Goal: Transaction & Acquisition: Purchase product/service

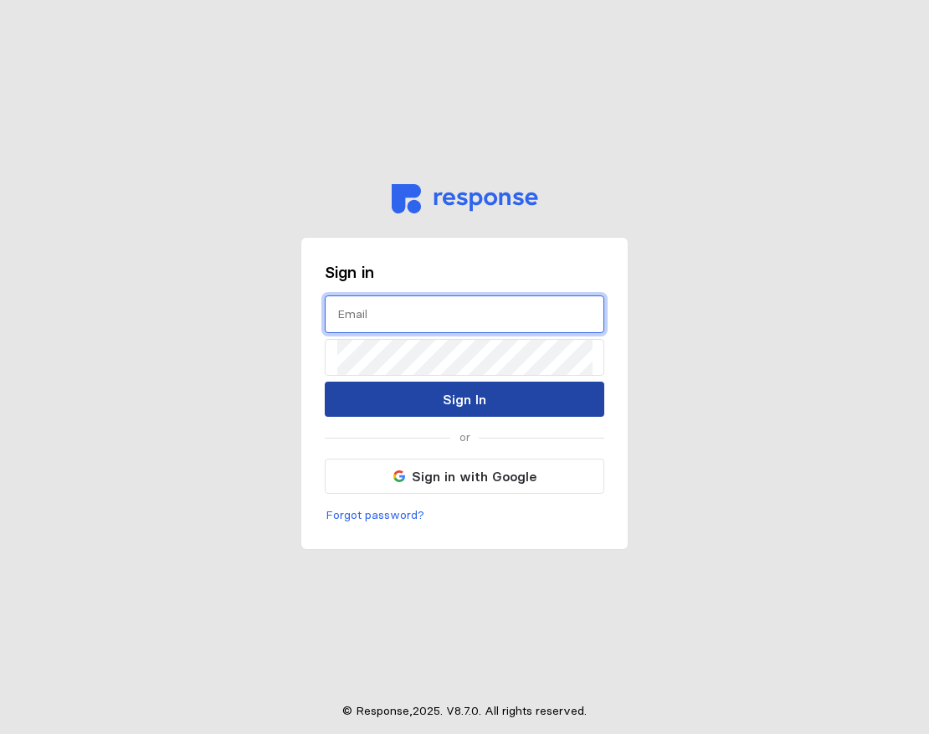
type input "Walter.yates@getnimbl.com"
click at [441, 388] on button "Sign In" at bounding box center [464, 399] width 279 height 35
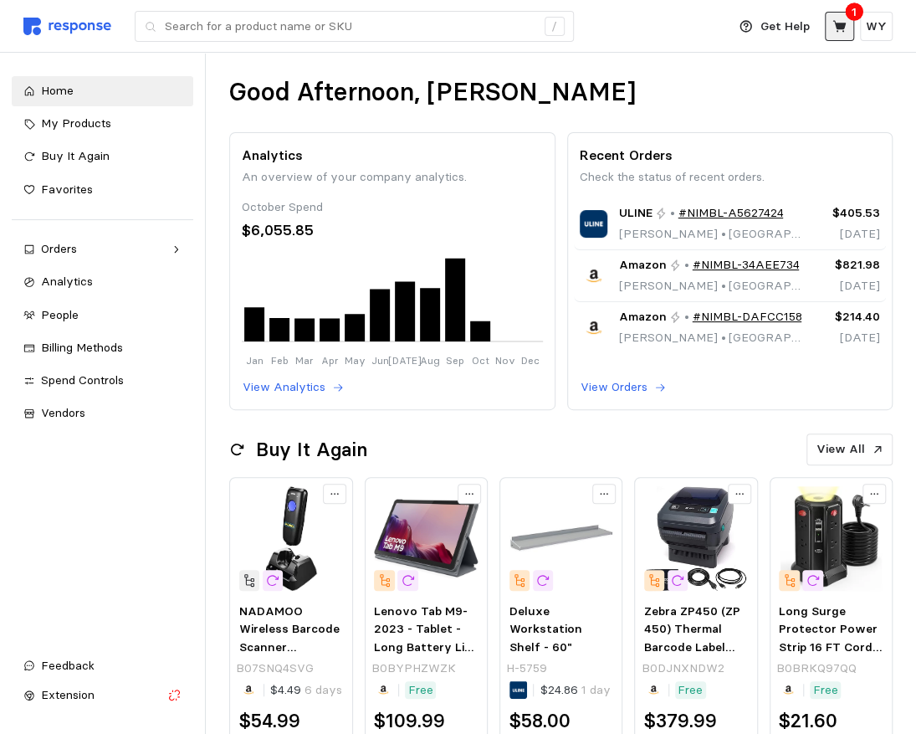
click at [841, 28] on icon at bounding box center [839, 26] width 13 height 12
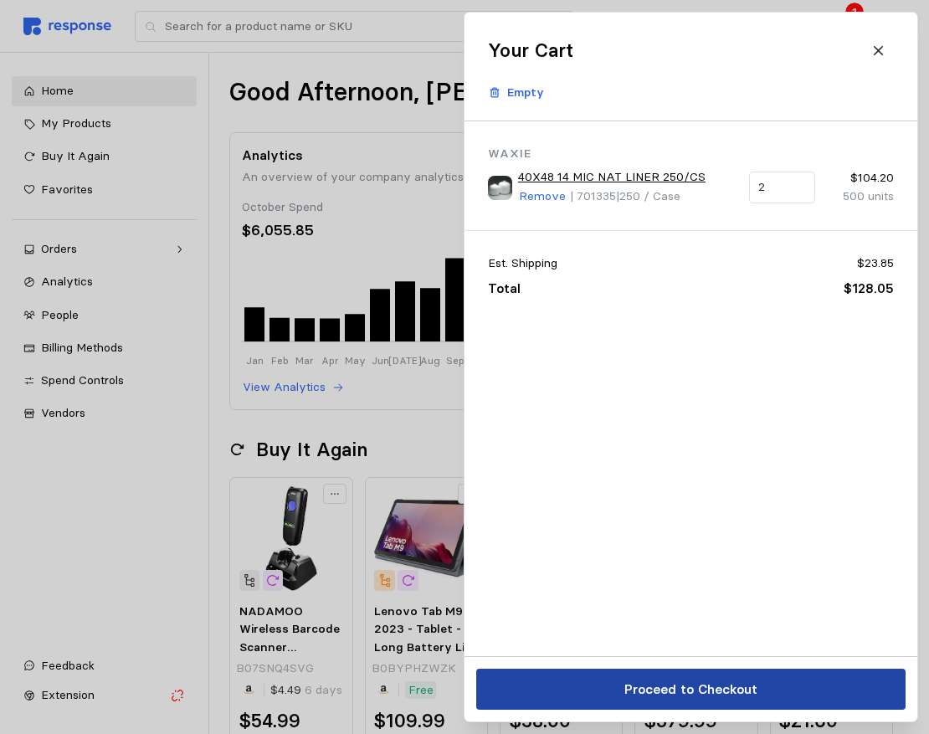
click at [693, 685] on p "Proceed to Checkout" at bounding box center [689, 689] width 133 height 21
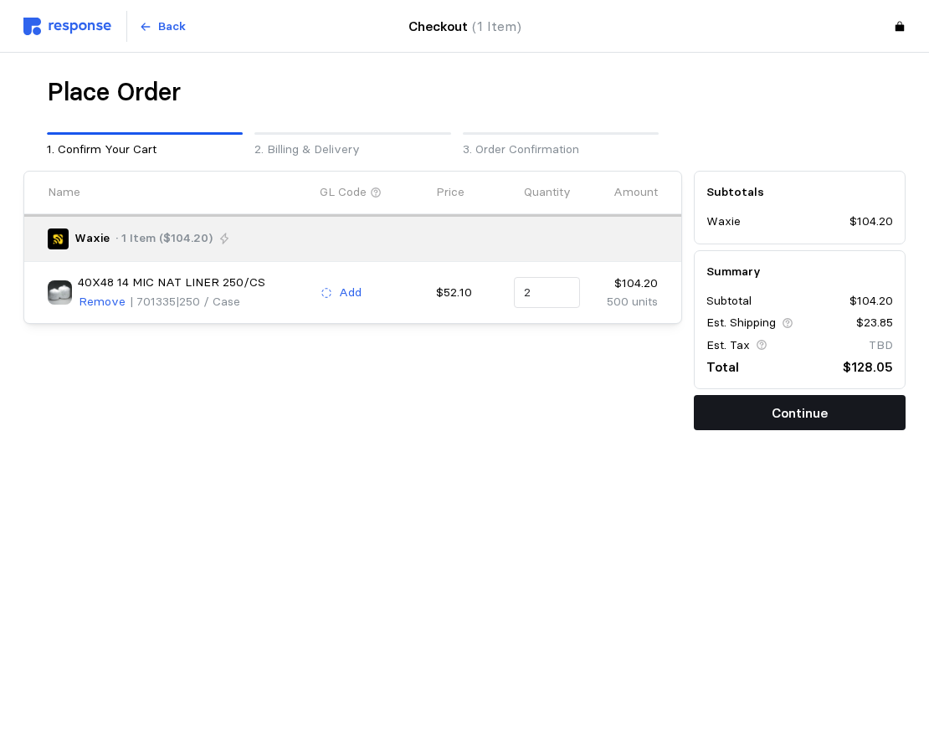
click at [783, 417] on p "Continue" at bounding box center [800, 413] width 56 height 21
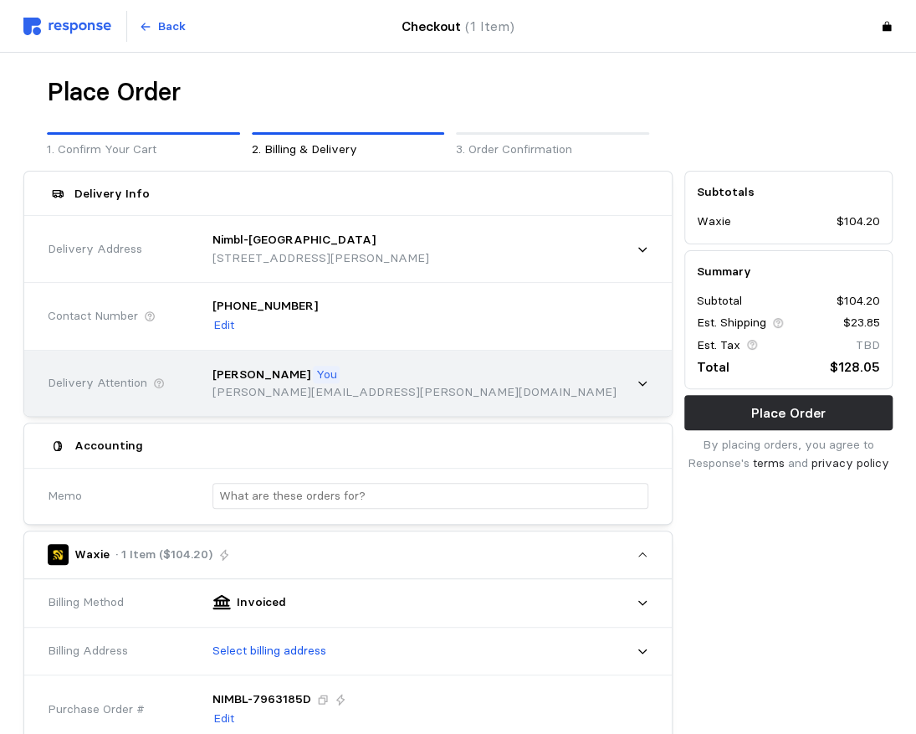
click at [638, 387] on icon at bounding box center [643, 383] width 12 height 12
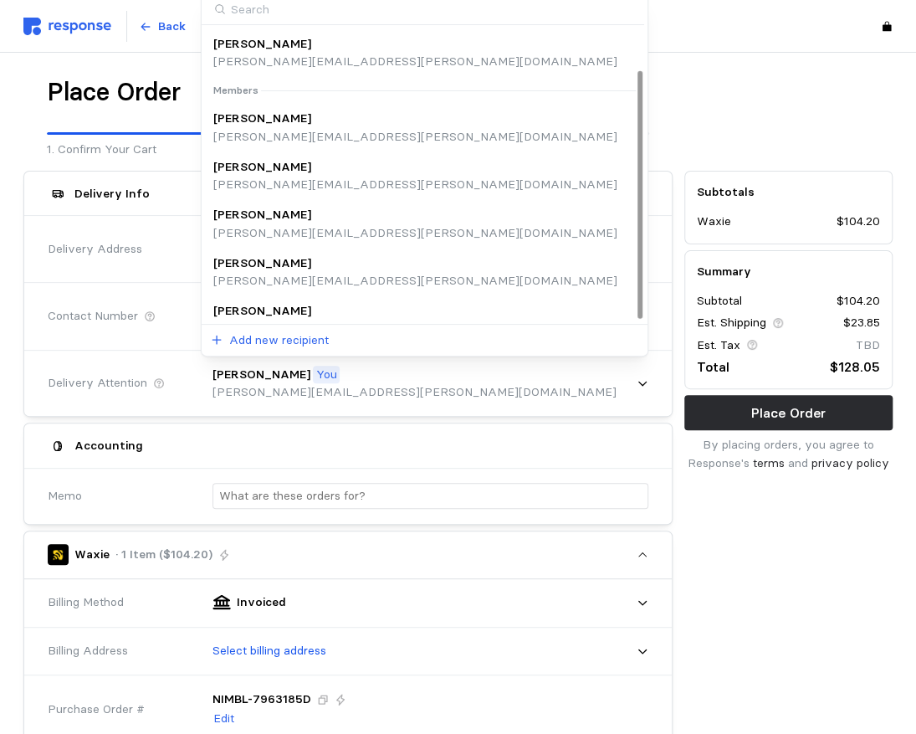
scroll to position [49, 0]
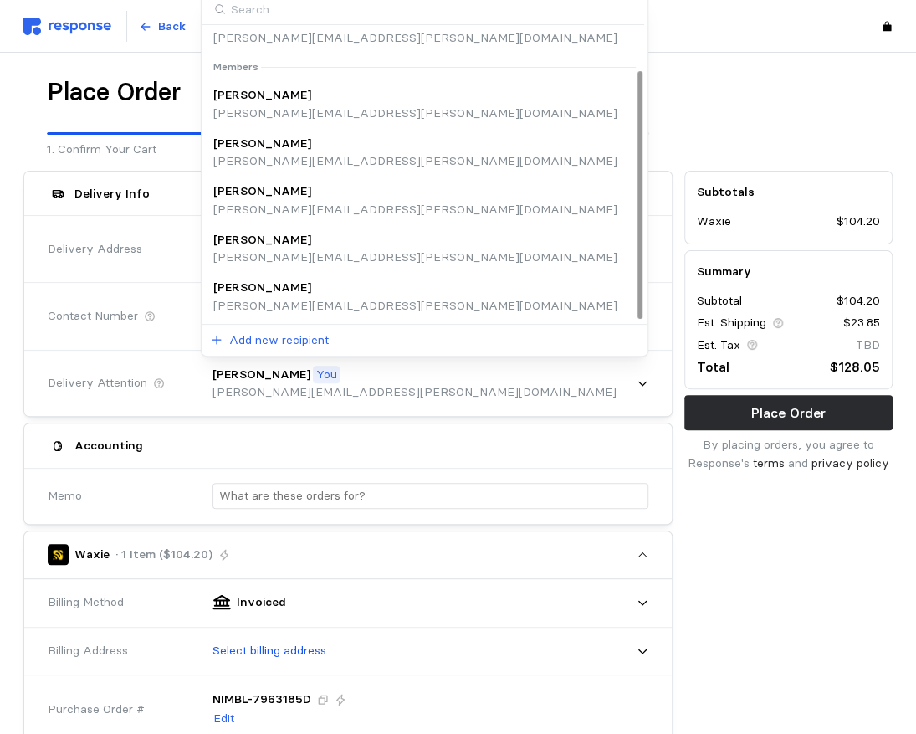
click at [278, 242] on p "Edward Hernandez" at bounding box center [262, 240] width 98 height 18
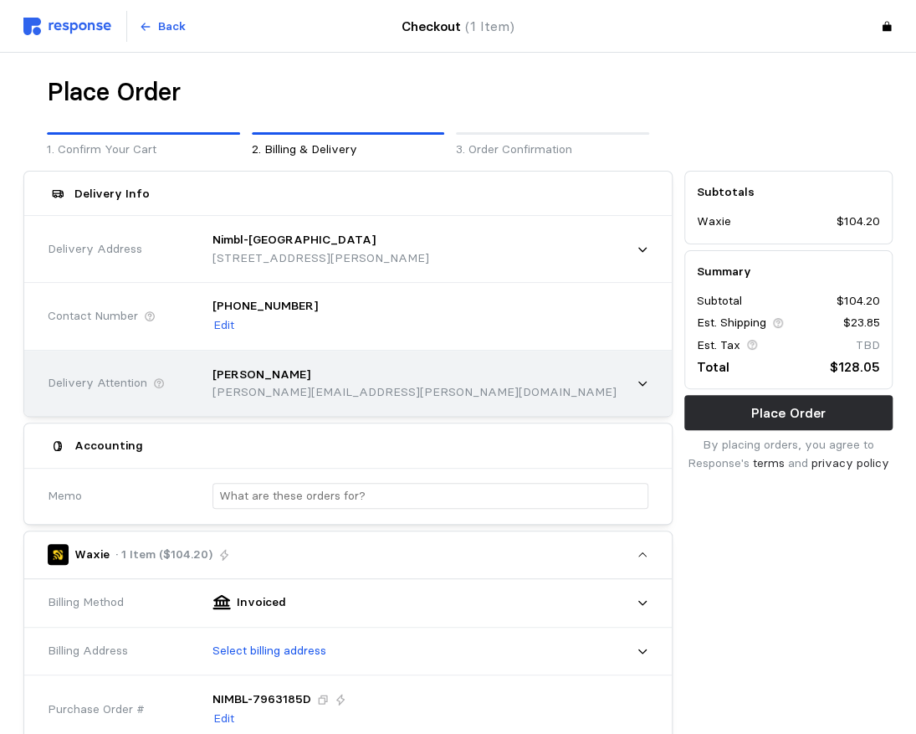
click at [295, 375] on p "Edward Hernandez" at bounding box center [262, 375] width 98 height 18
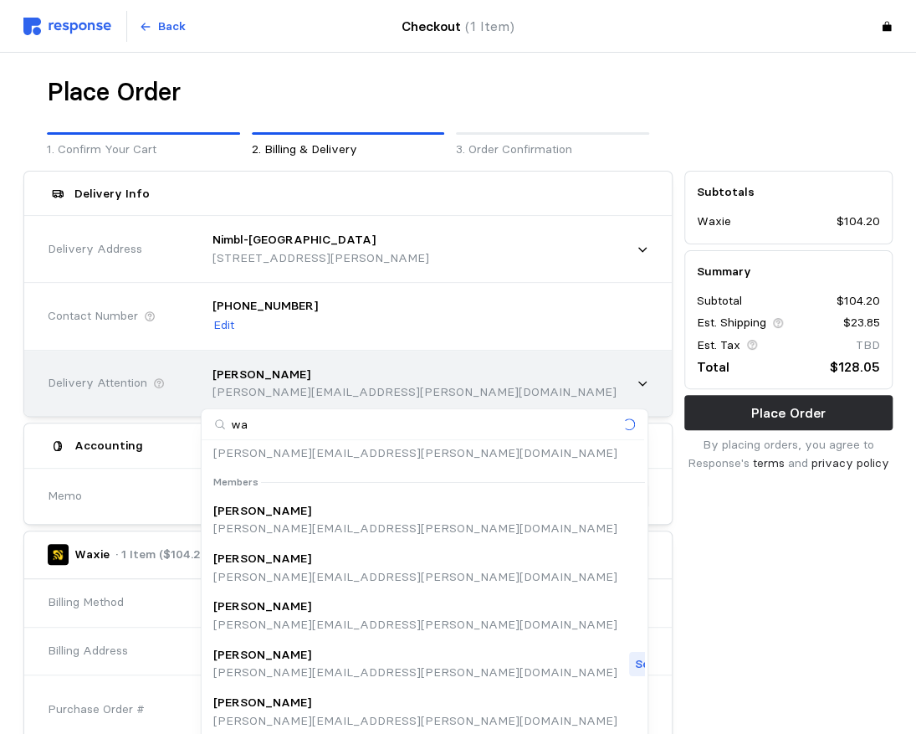
type input "wal"
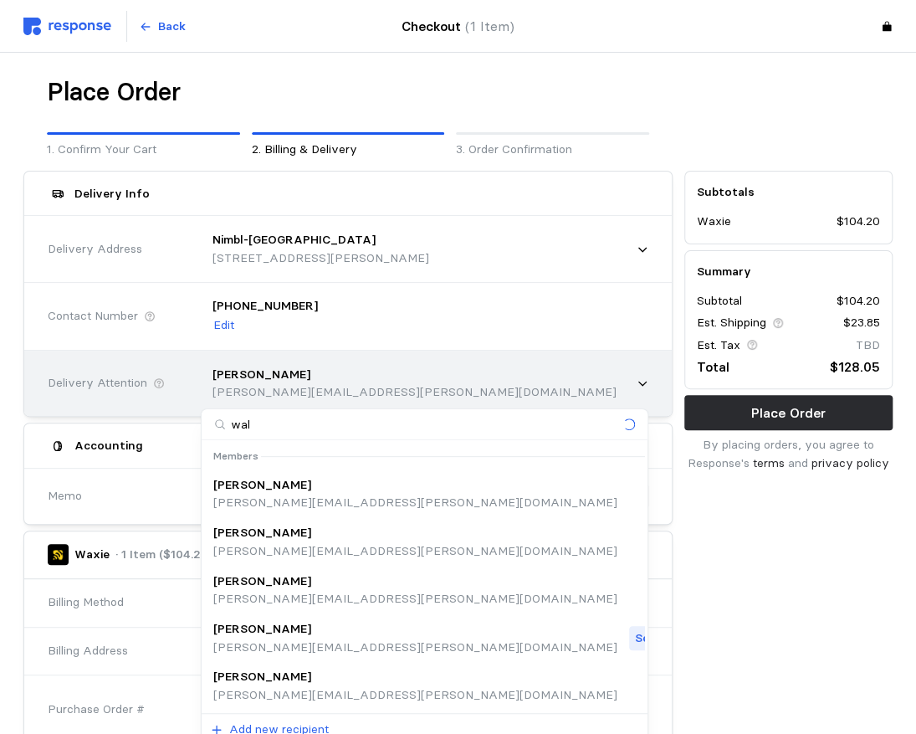
scroll to position [0, 0]
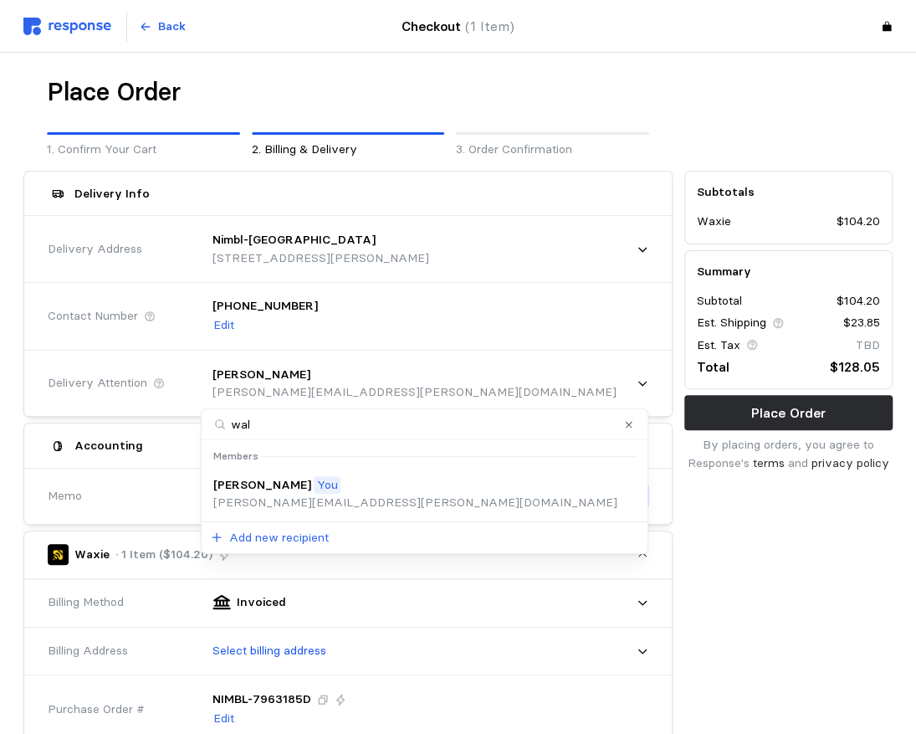
click at [213, 495] on div "Walter Yates You walter.yates@getnimbl.com" at bounding box center [424, 494] width 440 height 48
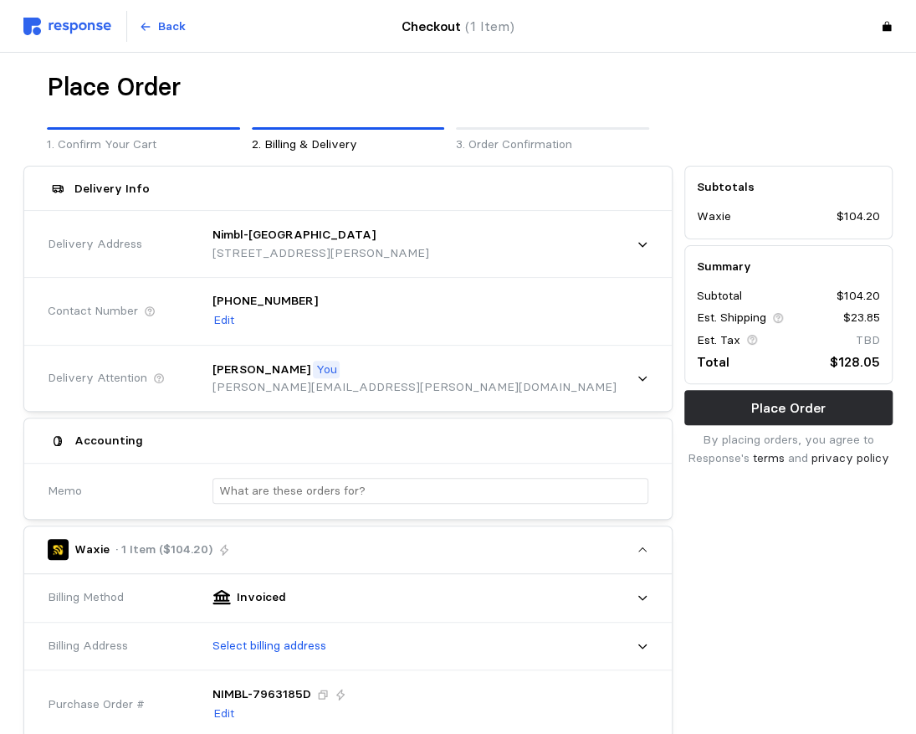
scroll to position [335, 0]
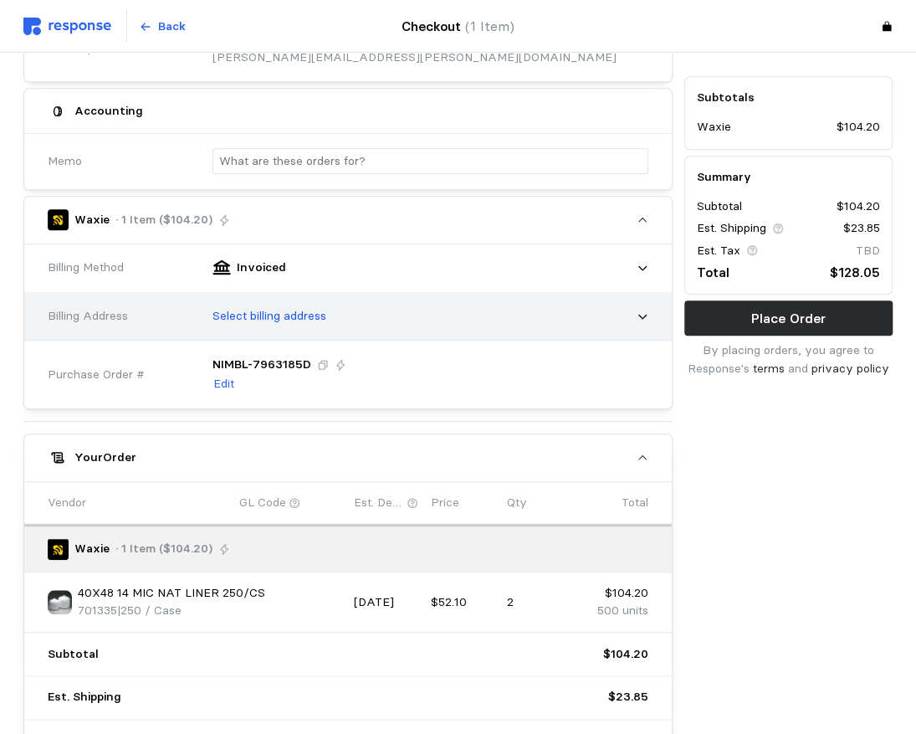
click at [649, 320] on div "Select billing address" at bounding box center [424, 317] width 459 height 54
click at [644, 311] on icon at bounding box center [643, 316] width 12 height 12
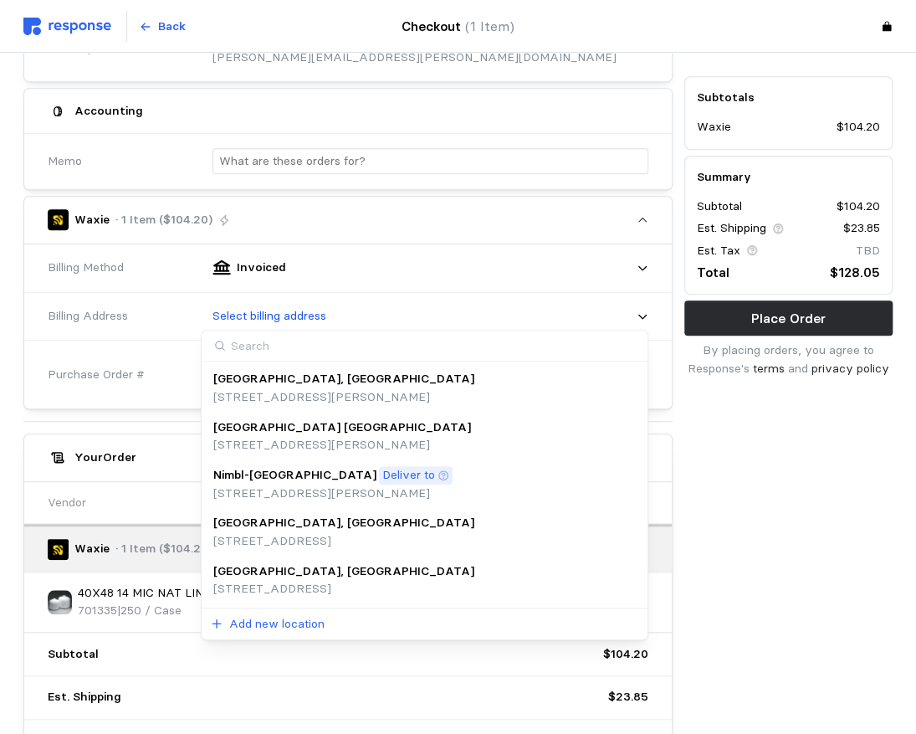
click at [265, 577] on p "Salt Lake City, UT" at bounding box center [343, 571] width 261 height 18
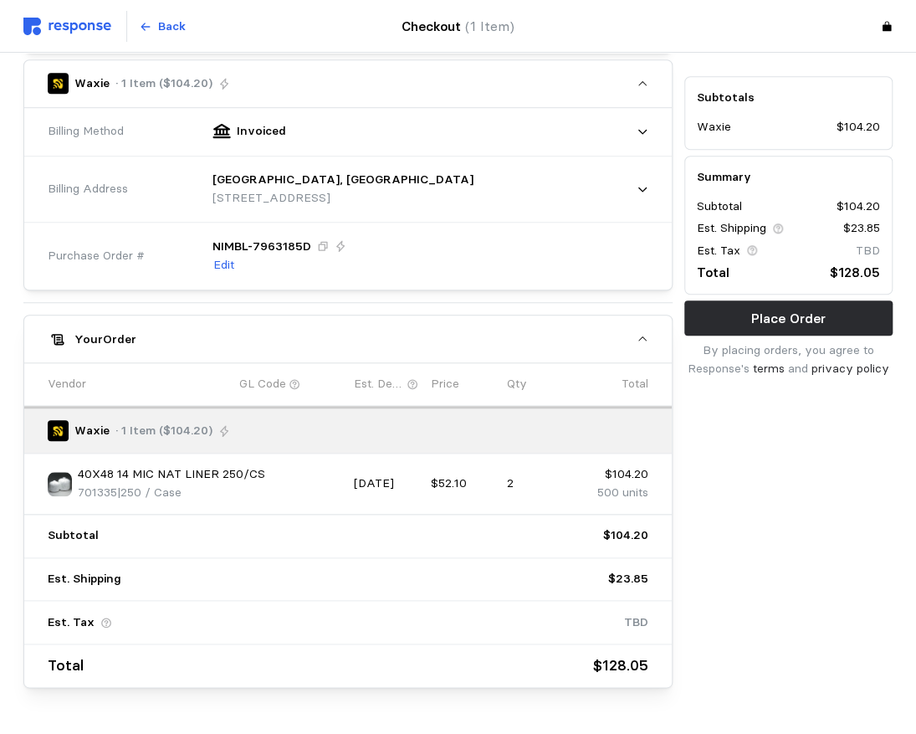
scroll to position [510, 0]
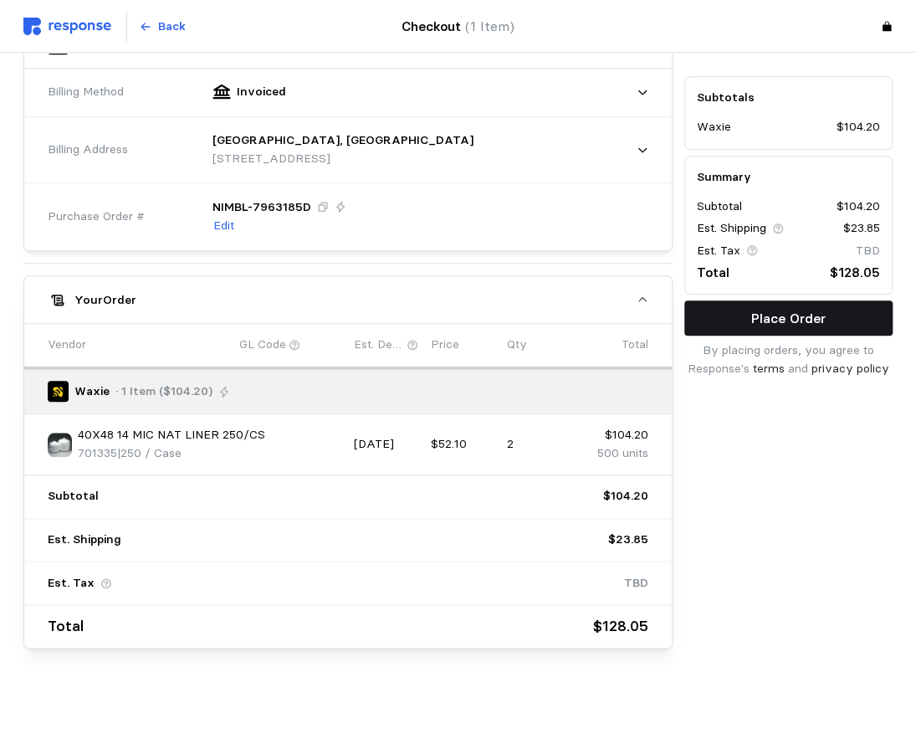
click at [801, 315] on p "Place Order" at bounding box center [788, 318] width 74 height 21
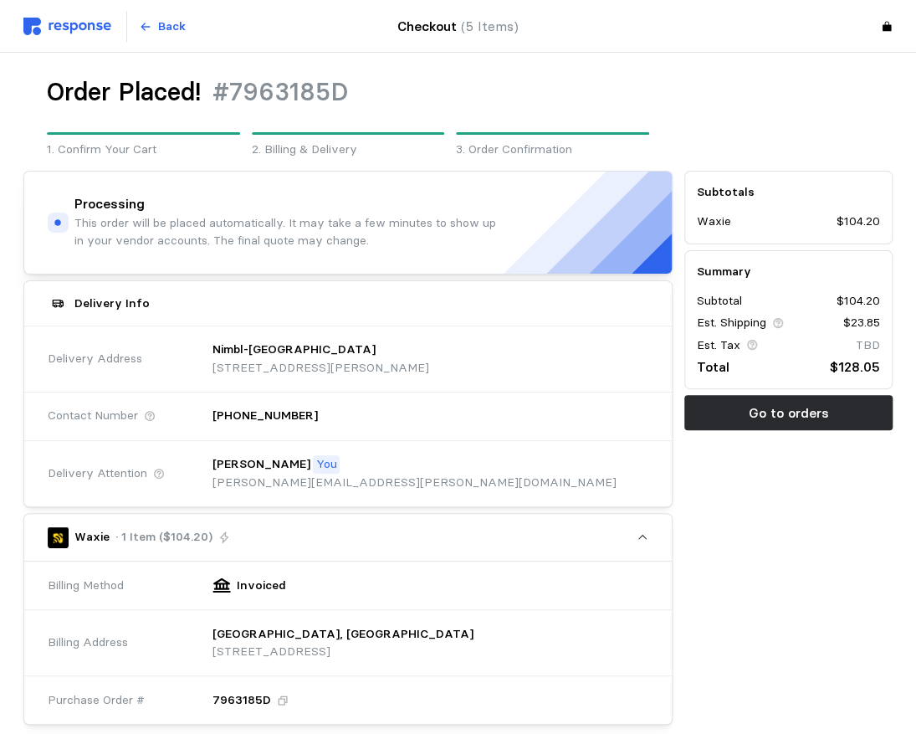
click at [87, 23] on img at bounding box center [67, 27] width 88 height 18
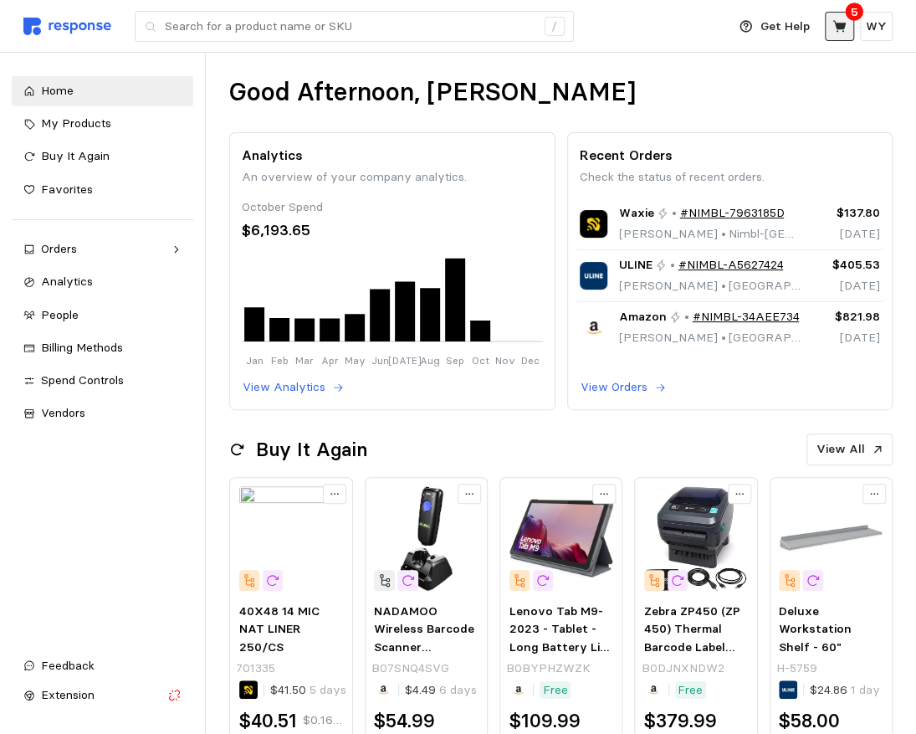
click at [841, 23] on icon at bounding box center [839, 26] width 13 height 12
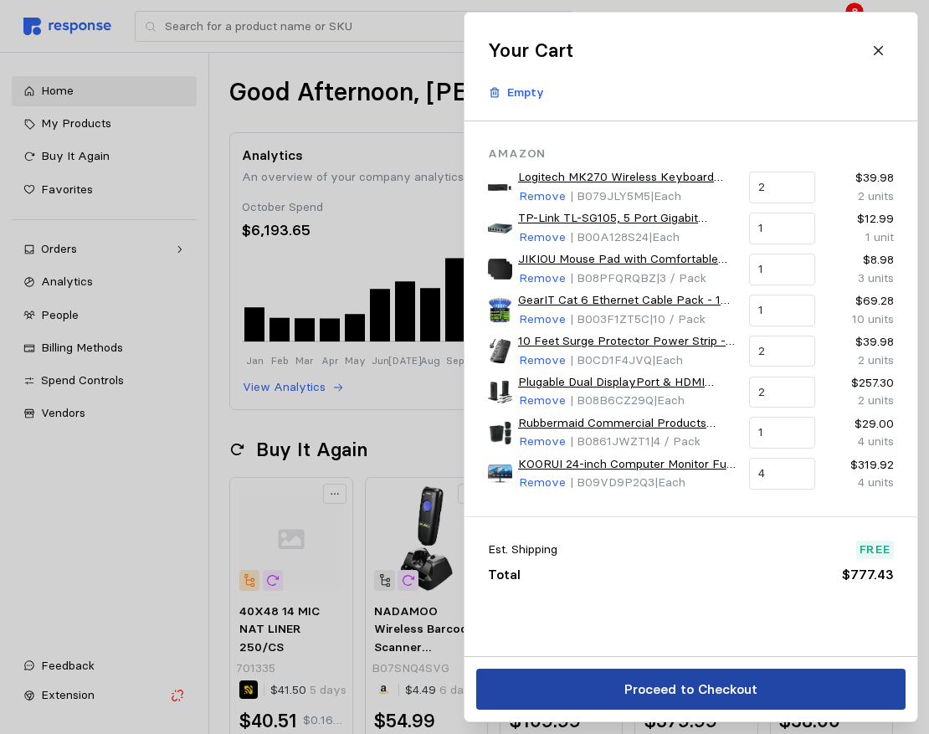
click at [706, 691] on p "Proceed to Checkout" at bounding box center [689, 689] width 133 height 21
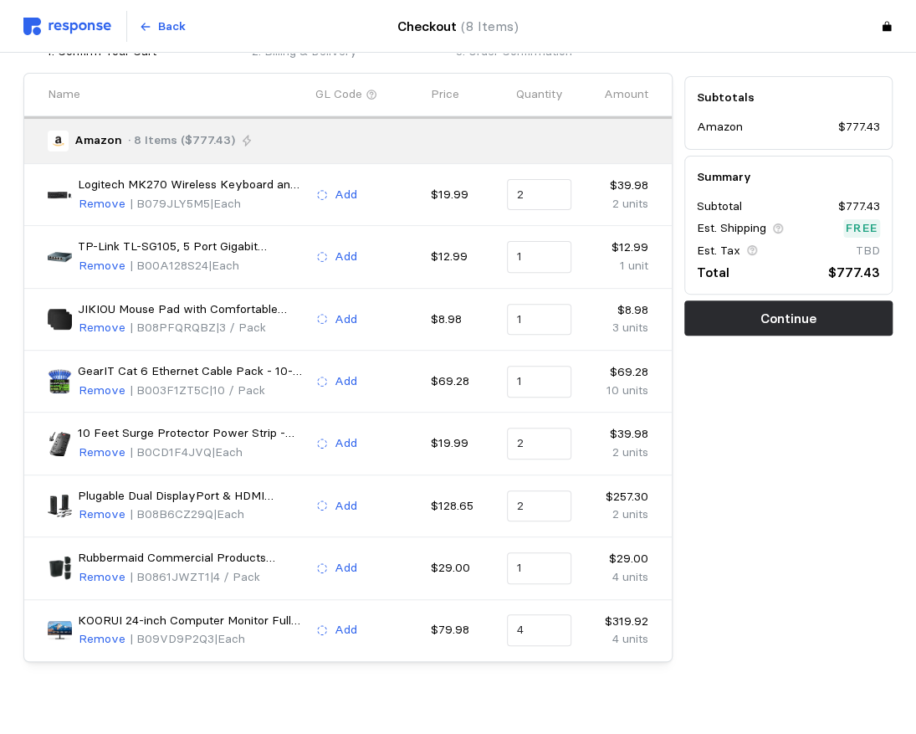
scroll to position [111, 0]
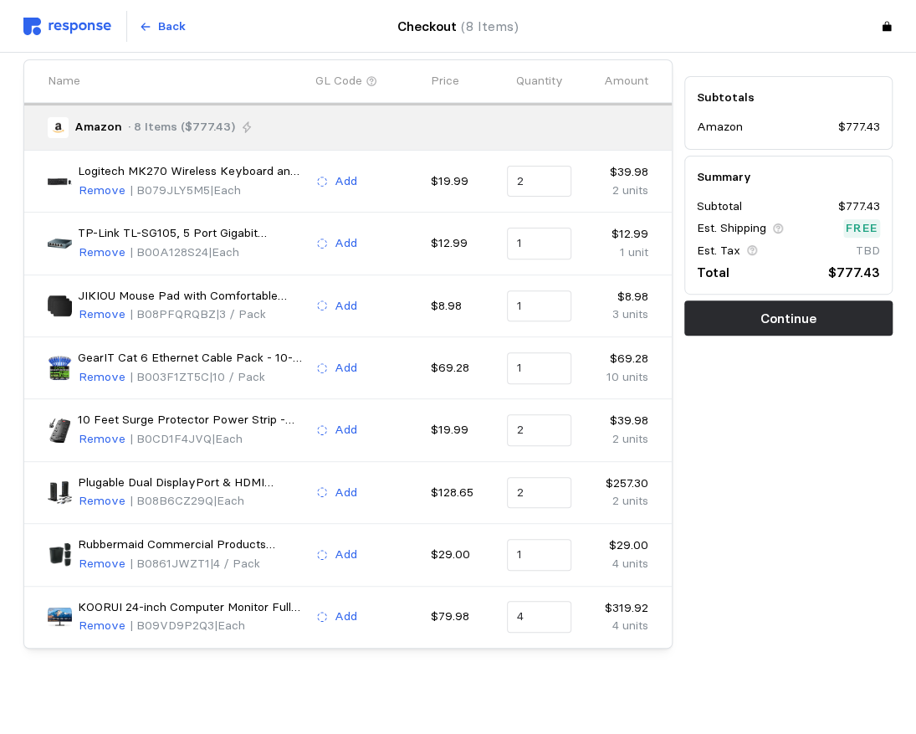
click at [54, 542] on img at bounding box center [60, 554] width 24 height 24
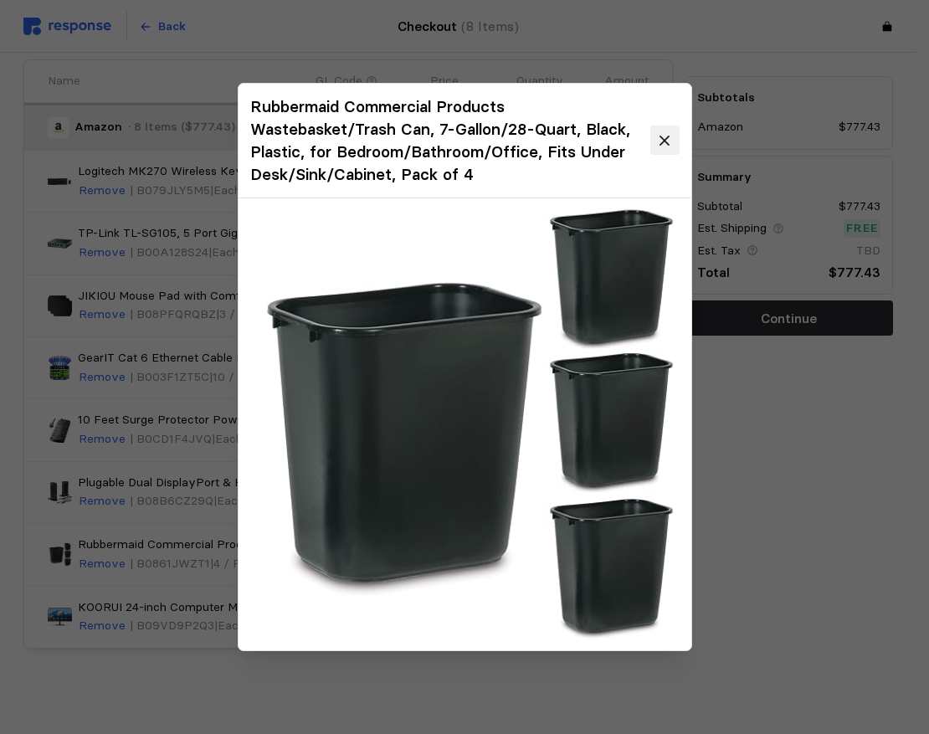
click at [666, 135] on icon at bounding box center [664, 140] width 15 height 15
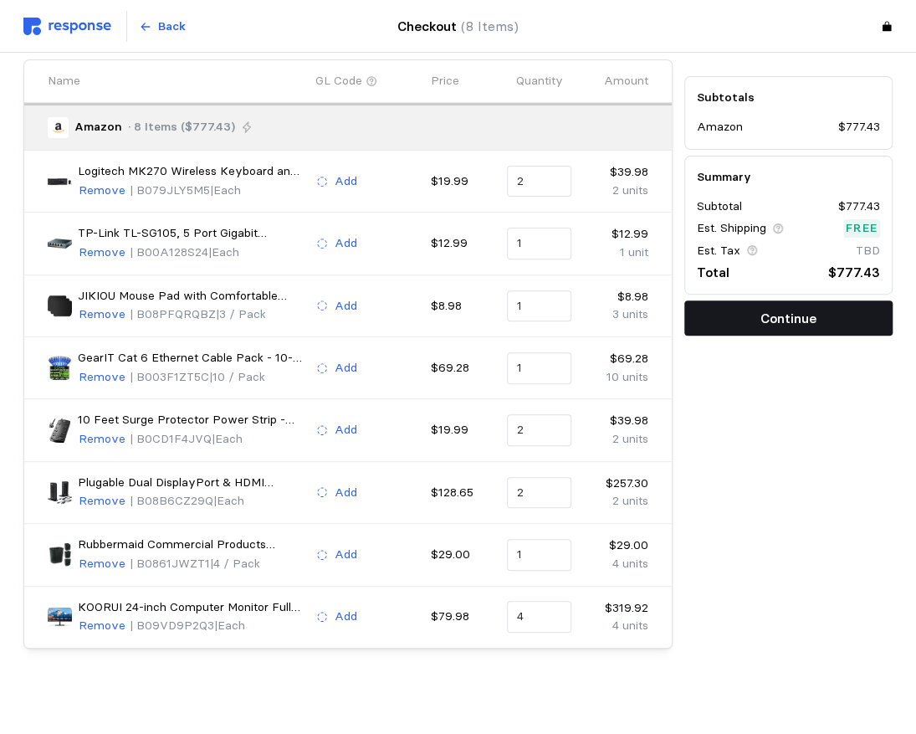
click at [781, 311] on p "Continue" at bounding box center [789, 318] width 56 height 21
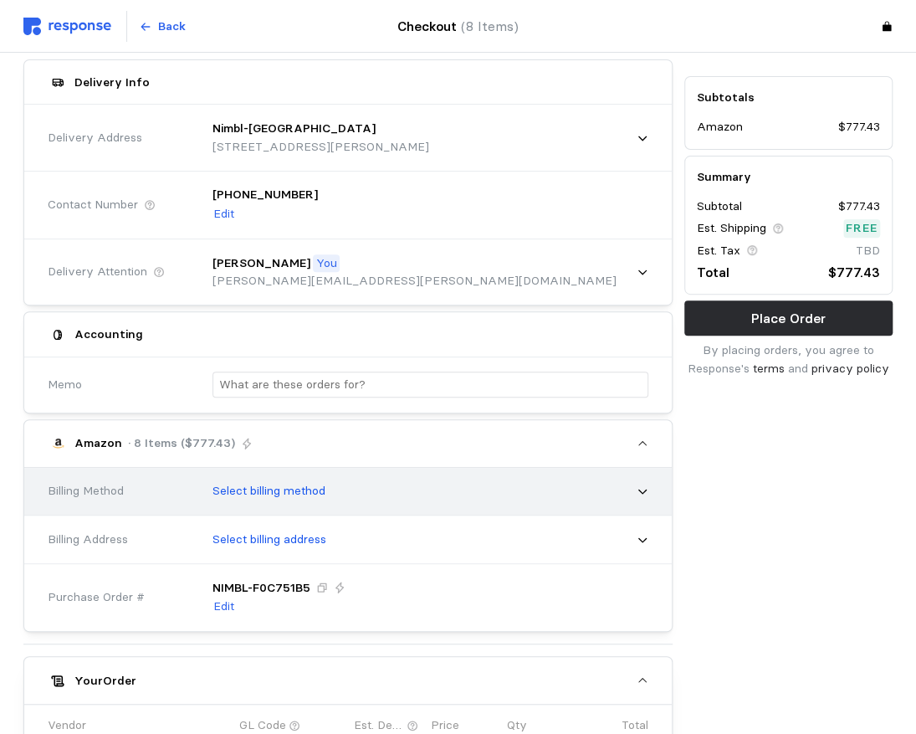
click at [288, 482] on p "Select billing method" at bounding box center [269, 491] width 113 height 18
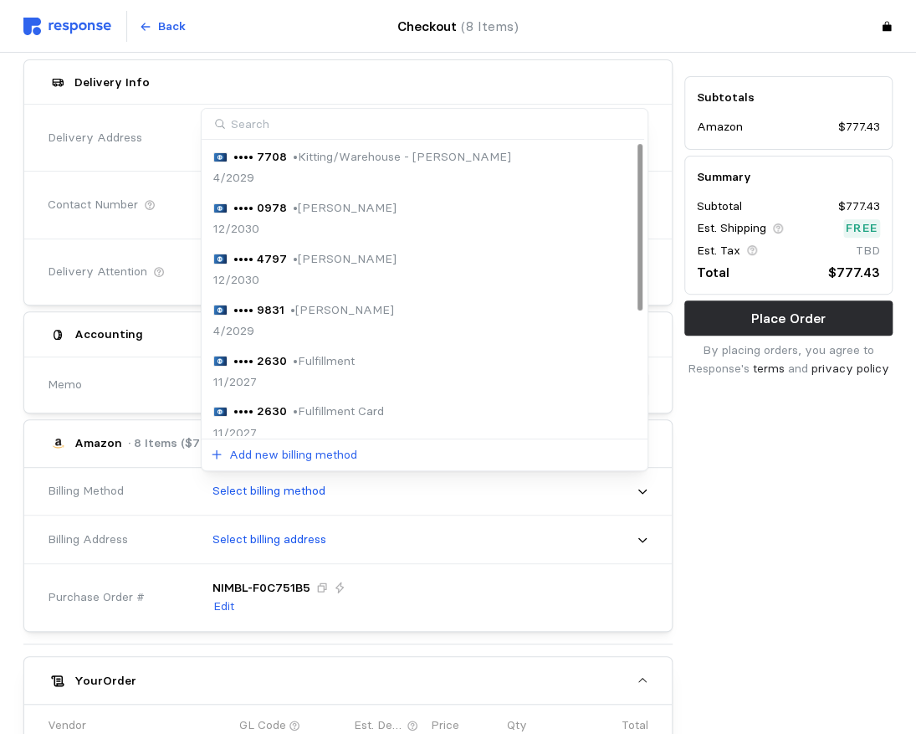
click at [330, 262] on p "• Walter Yates" at bounding box center [345, 259] width 104 height 18
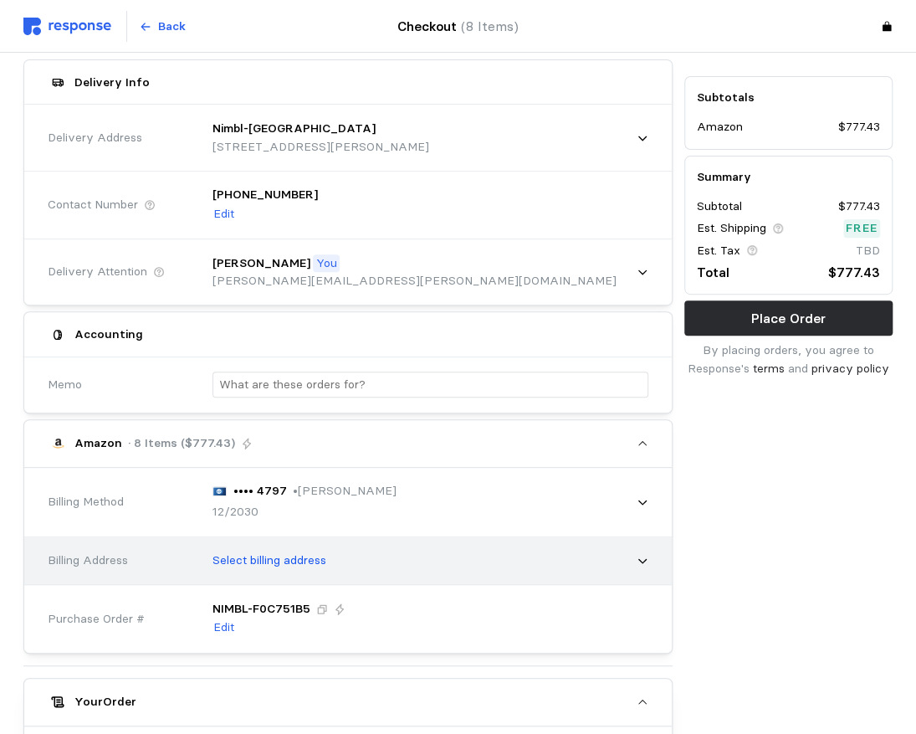
click at [278, 559] on p "Select billing address" at bounding box center [270, 560] width 114 height 18
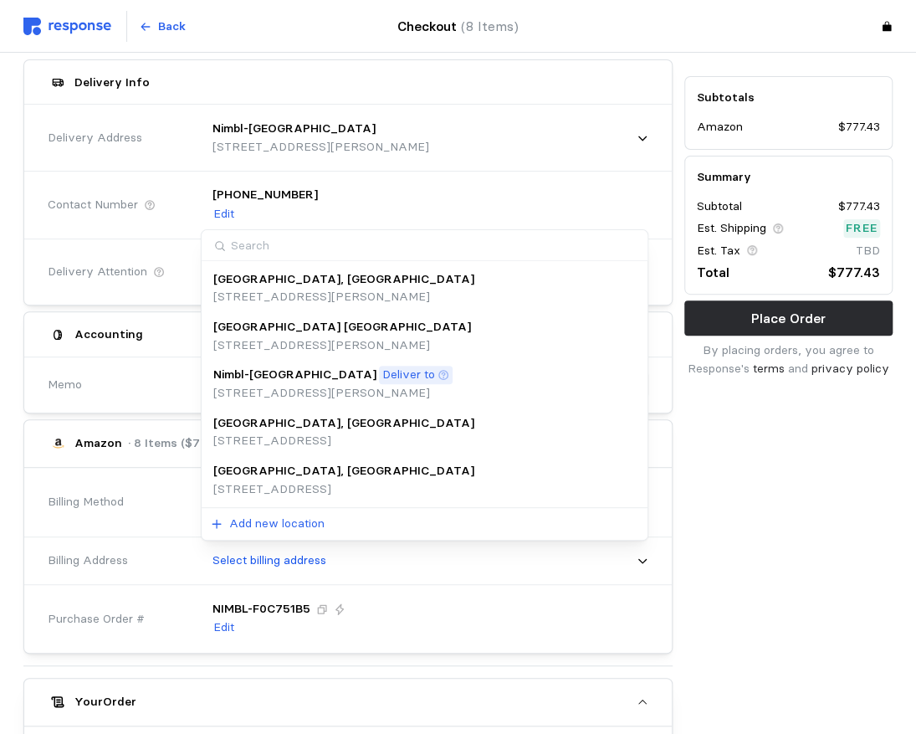
click at [340, 485] on p "615 S Gladiola St, Salt Lake City, UT, 84104, United States" at bounding box center [343, 489] width 261 height 18
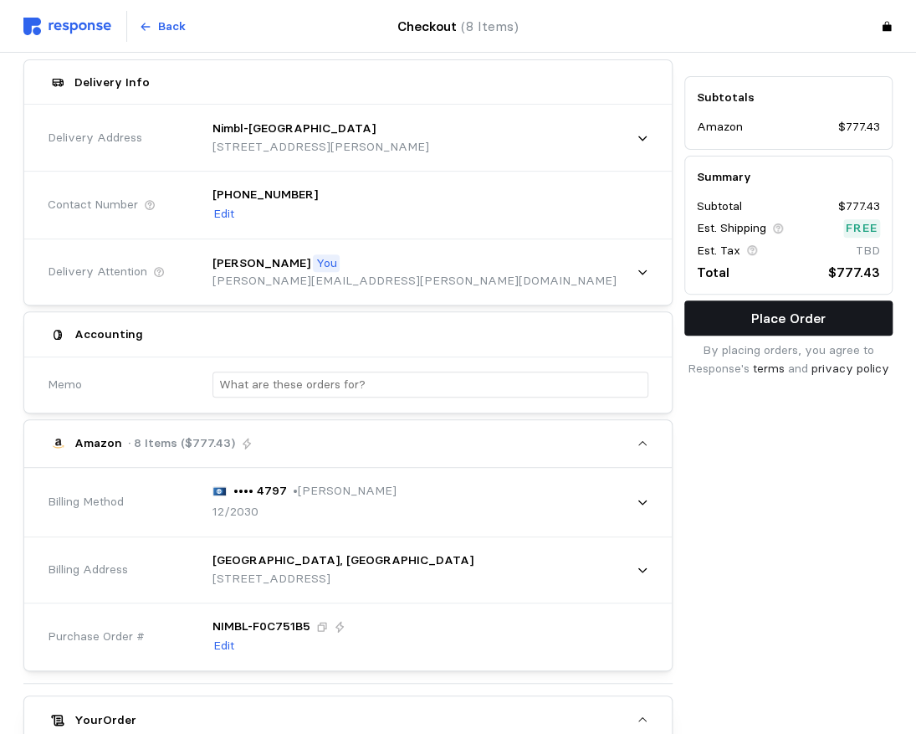
click at [782, 316] on p "Place Order" at bounding box center [788, 318] width 74 height 21
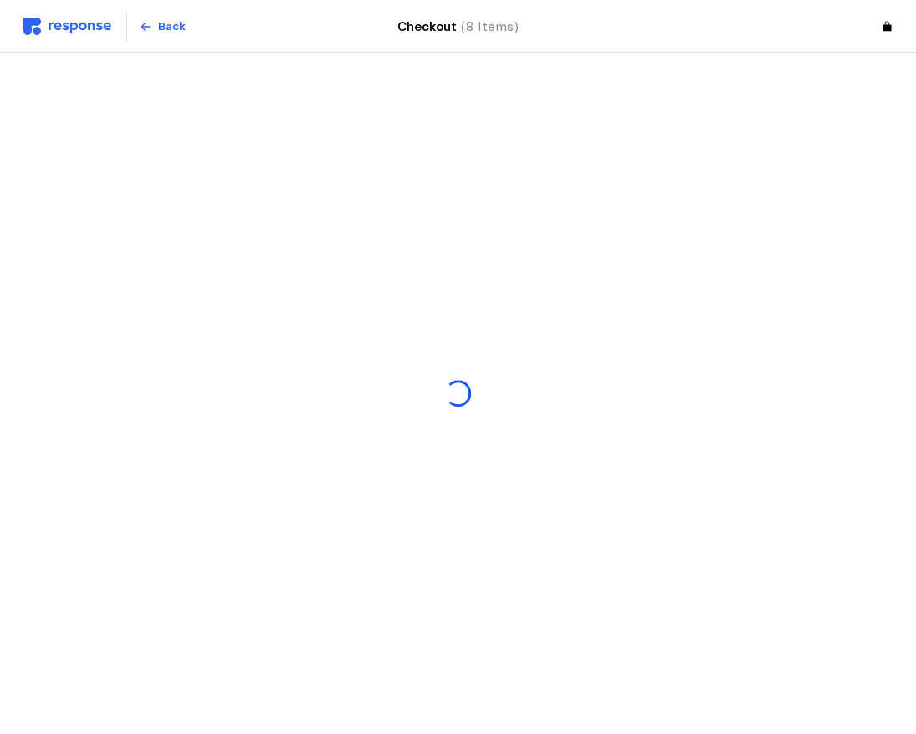
scroll to position [0, 0]
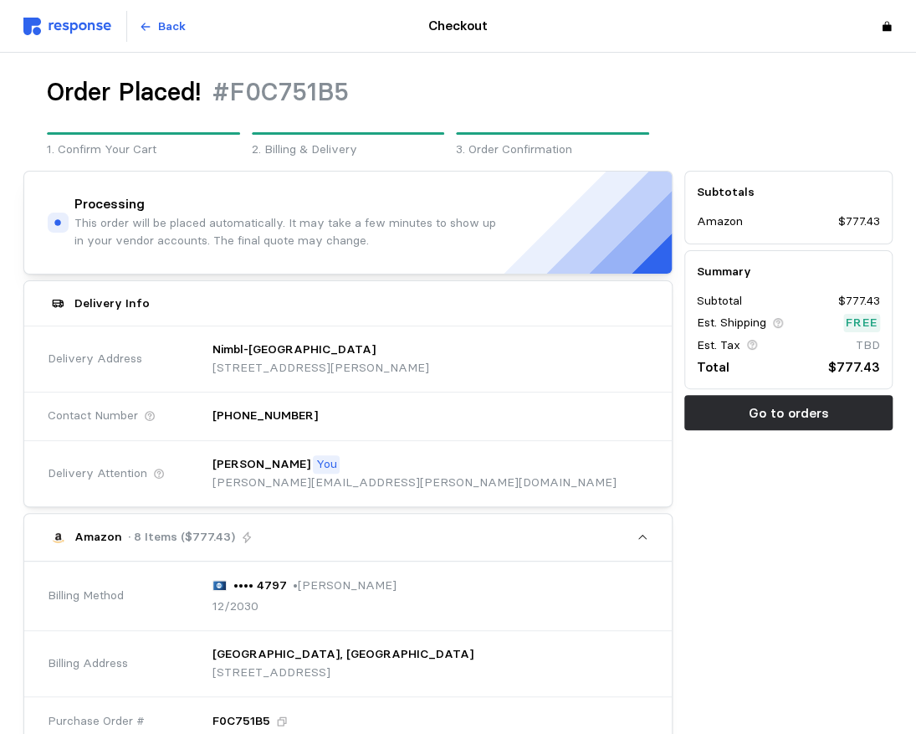
click at [72, 29] on img at bounding box center [67, 27] width 88 height 18
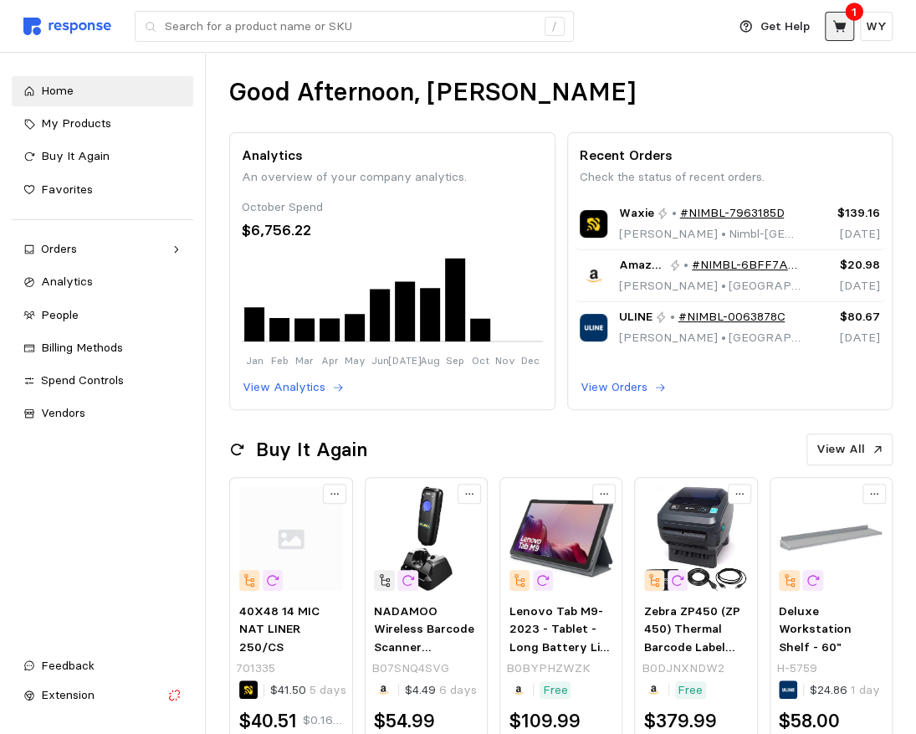
click at [845, 25] on icon at bounding box center [839, 26] width 13 height 12
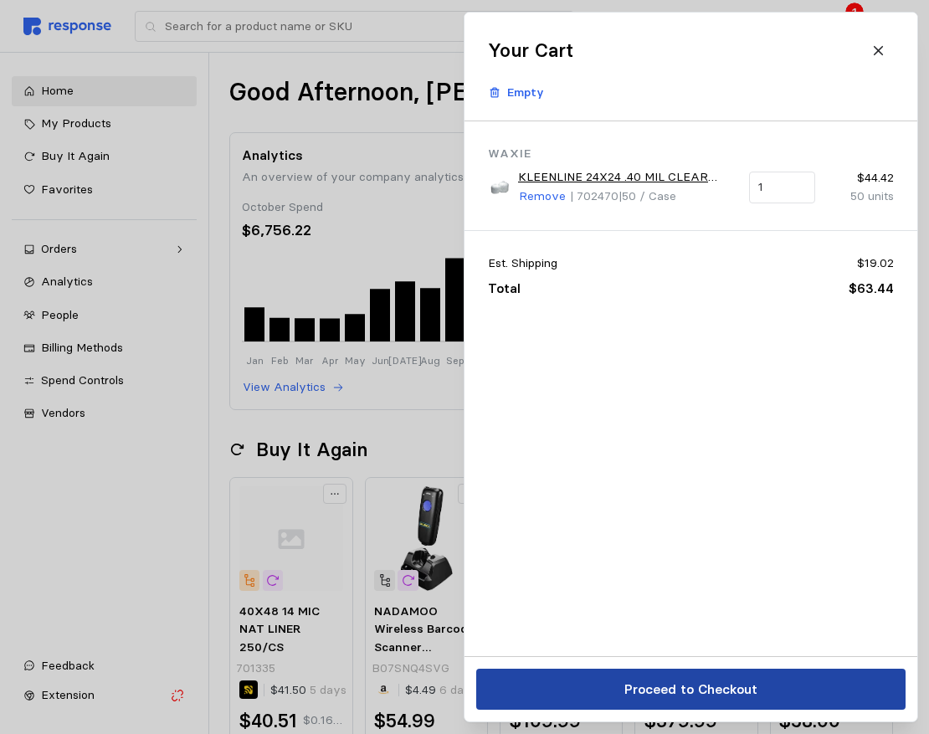
click at [627, 683] on p "Proceed to Checkout" at bounding box center [689, 689] width 133 height 21
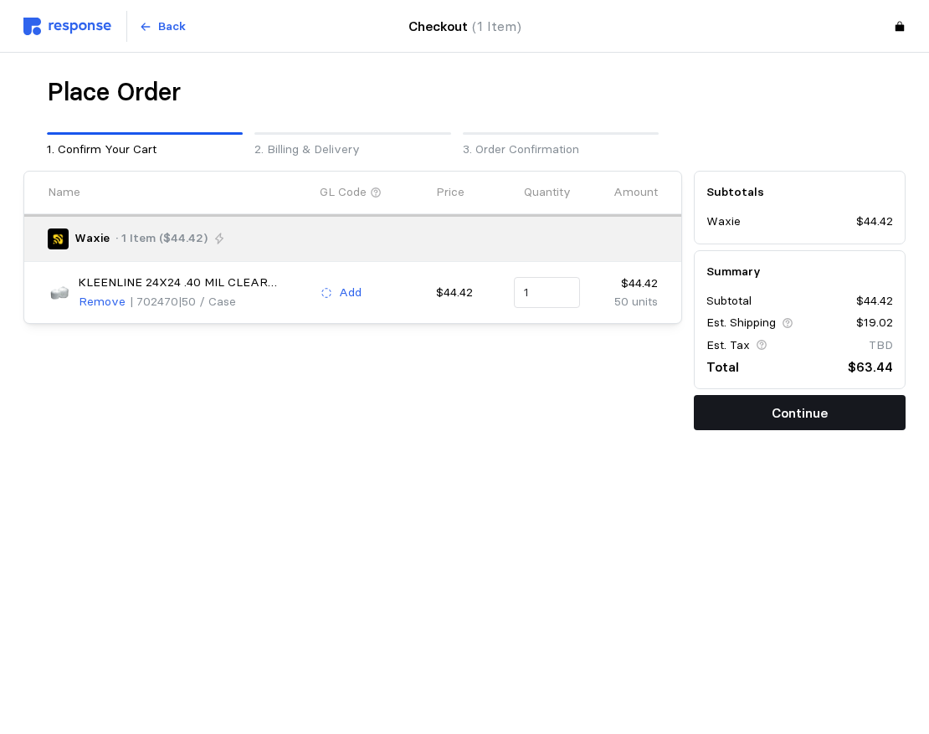
click at [809, 417] on p "Continue" at bounding box center [800, 413] width 56 height 21
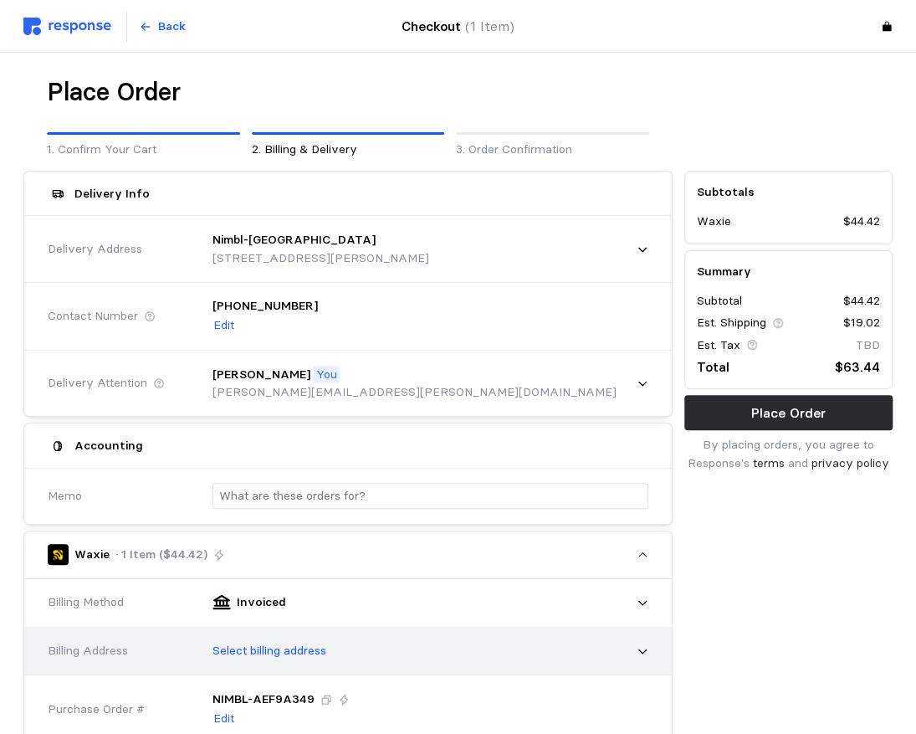
click at [283, 645] on p "Select billing address" at bounding box center [270, 651] width 114 height 18
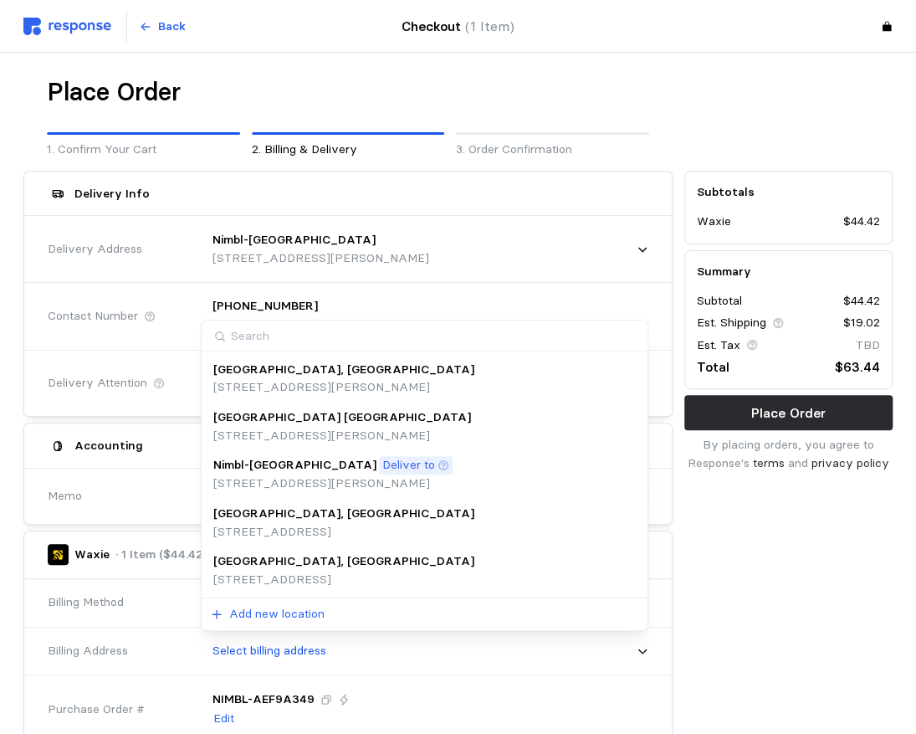
click at [298, 556] on p "Salt Lake City, UT" at bounding box center [343, 561] width 261 height 18
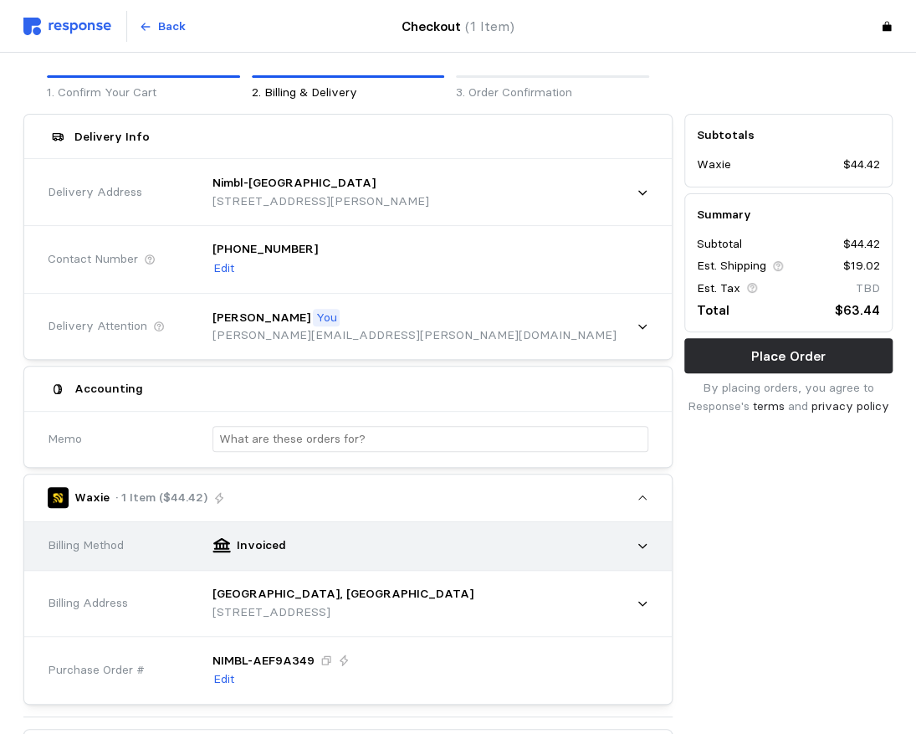
scroll to position [84, 0]
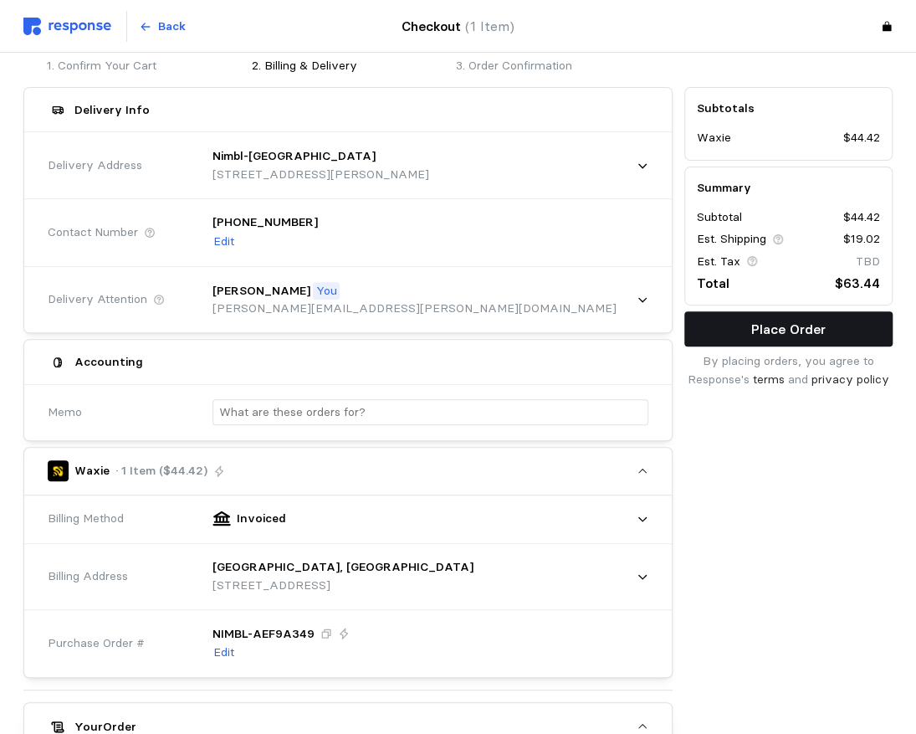
click at [775, 325] on p "Place Order" at bounding box center [788, 329] width 74 height 21
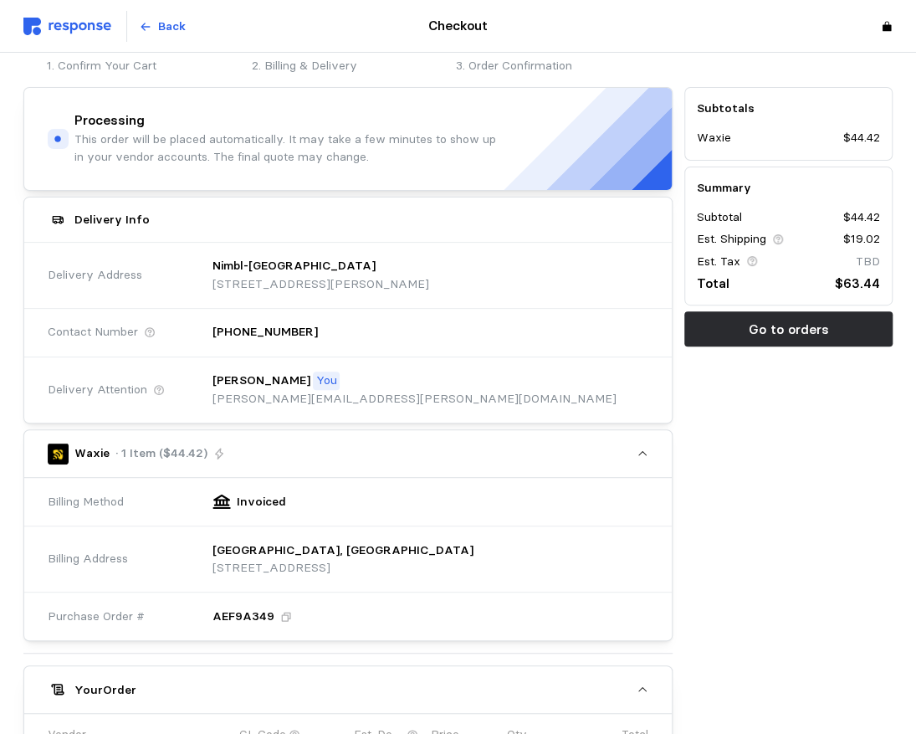
scroll to position [0, 0]
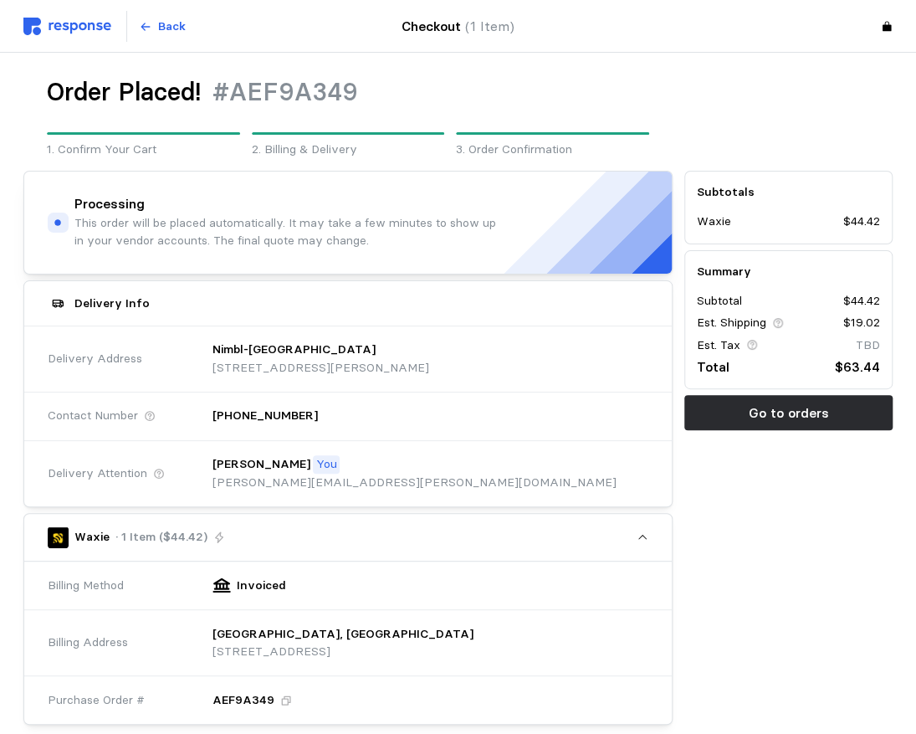
click at [74, 28] on img at bounding box center [67, 27] width 88 height 18
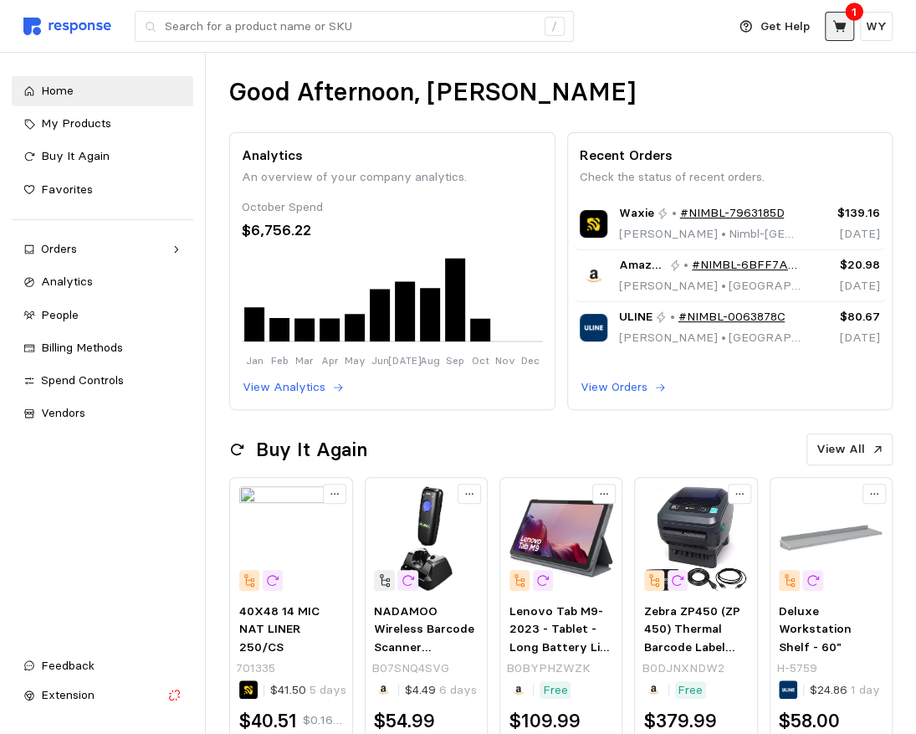
click at [843, 28] on icon at bounding box center [839, 26] width 13 height 12
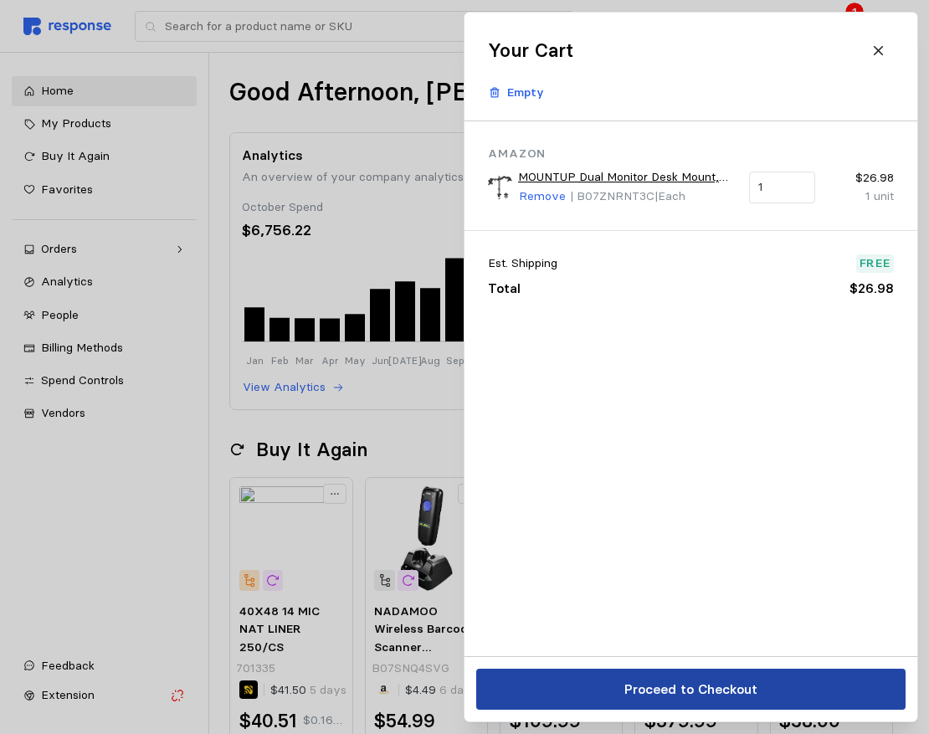
click at [684, 674] on button "Proceed to Checkout" at bounding box center [690, 689] width 429 height 41
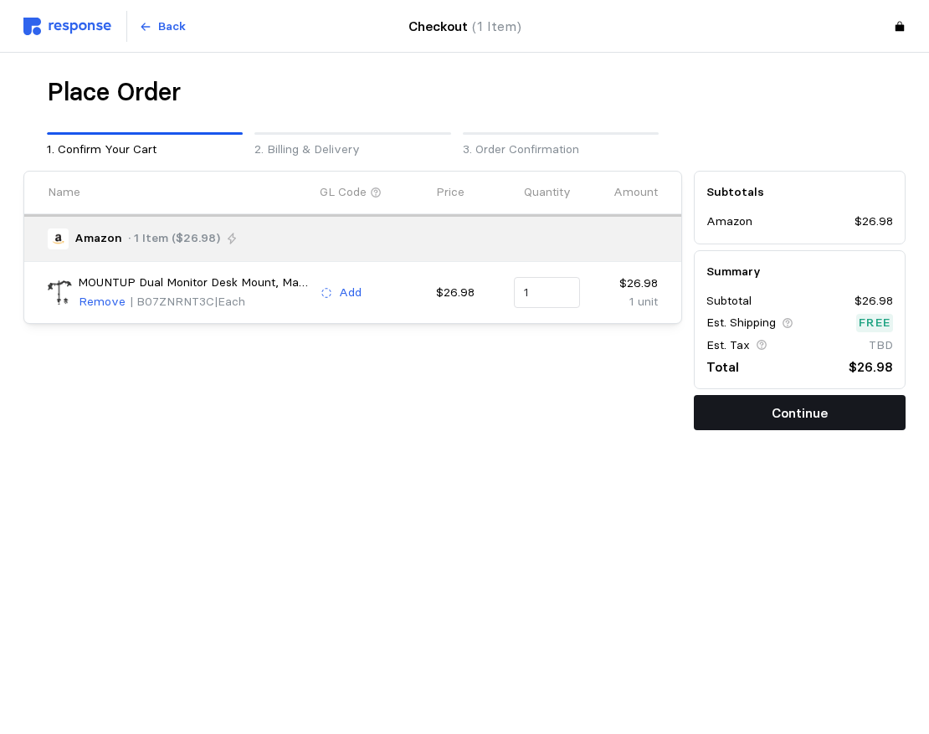
click at [787, 410] on p "Continue" at bounding box center [800, 413] width 56 height 21
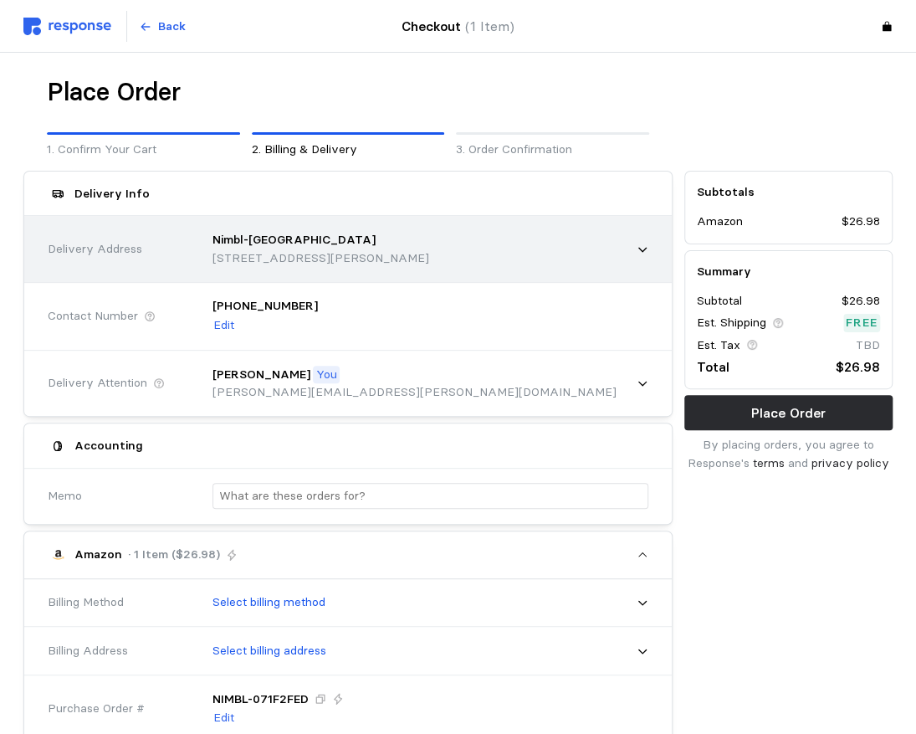
click at [256, 261] on p "215 Alligood Way, Suite B, Lebanon, TN, 37090, United States" at bounding box center [321, 258] width 217 height 18
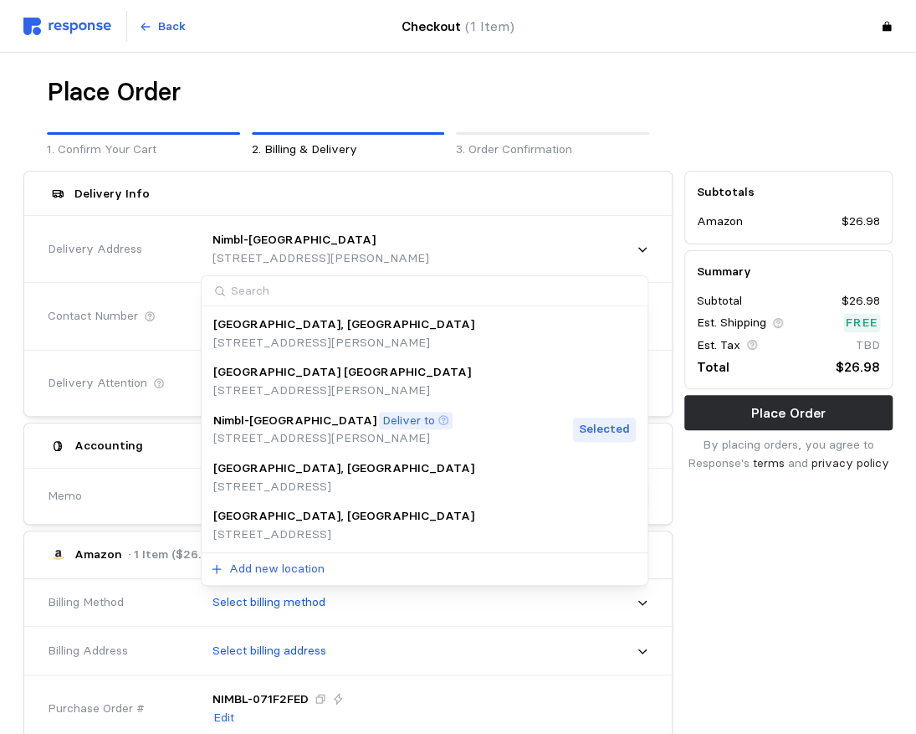
click at [278, 521] on p "Salt Lake City, UT" at bounding box center [343, 516] width 261 height 18
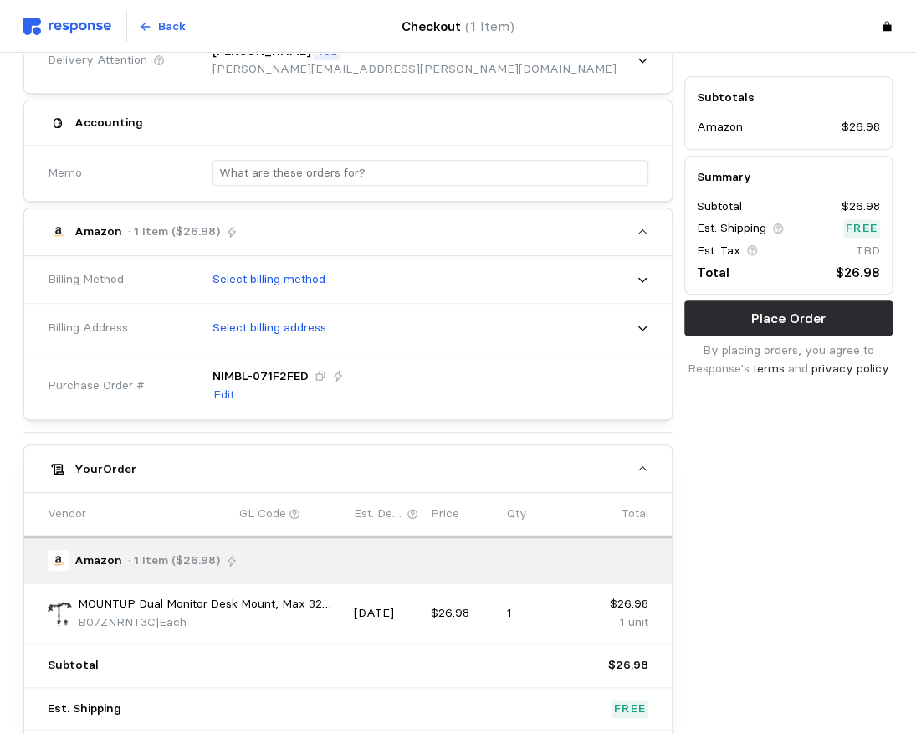
scroll to position [335, 0]
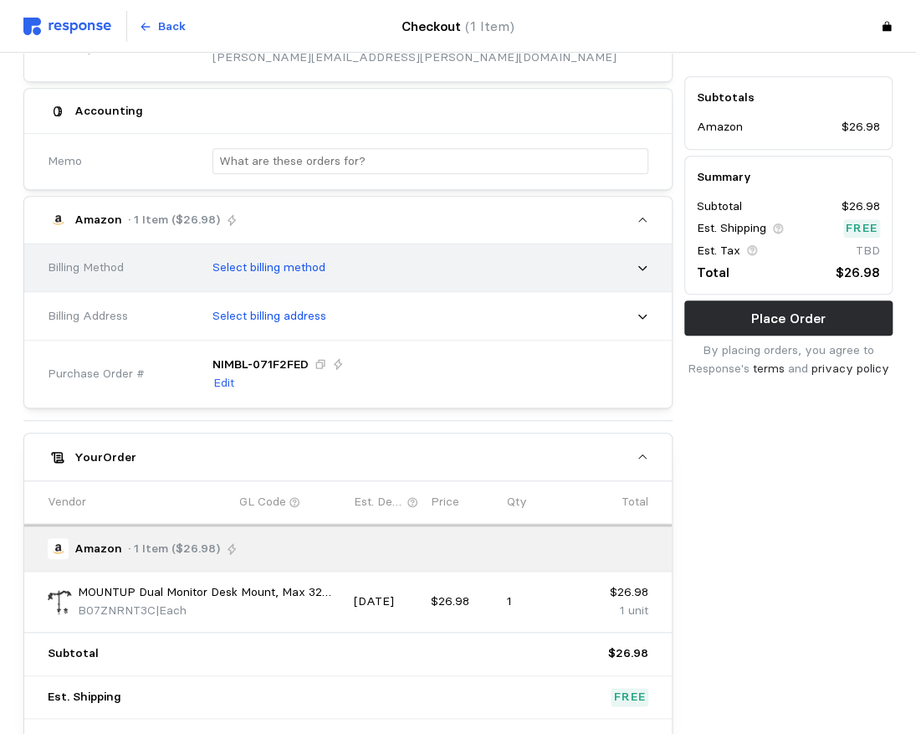
click at [288, 266] on p "Select billing method" at bounding box center [269, 268] width 113 height 18
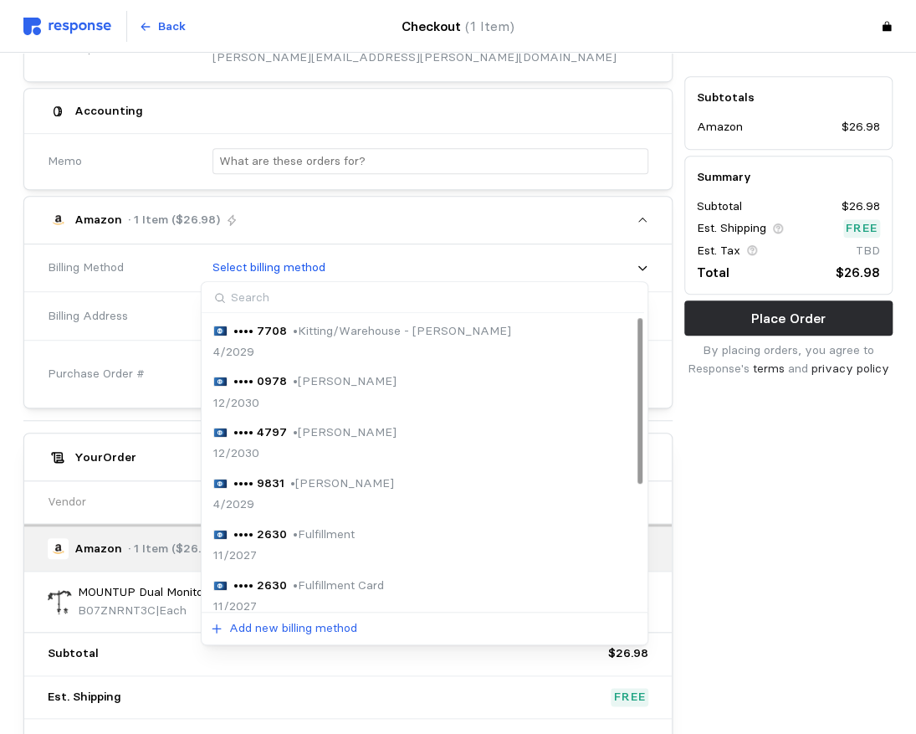
click at [299, 432] on p "• Walter Yates" at bounding box center [345, 432] width 104 height 18
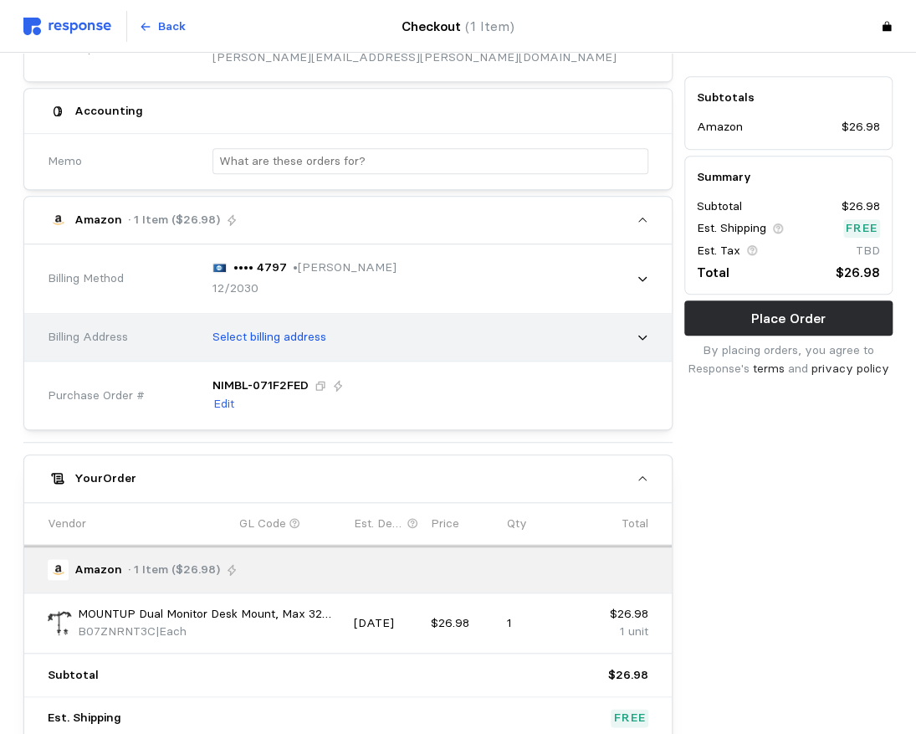
click at [303, 336] on p "Select billing address" at bounding box center [270, 337] width 114 height 18
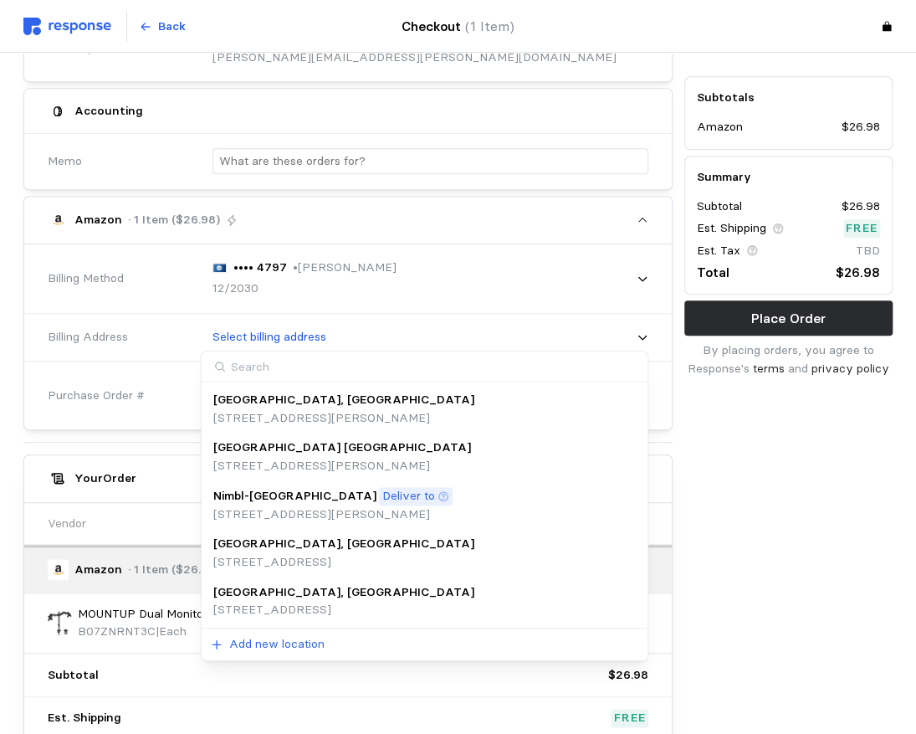
click at [285, 599] on div "Salt Lake City, UT 615 S Gladiola St, Salt Lake City, UT, 84104, United States" at bounding box center [343, 601] width 261 height 36
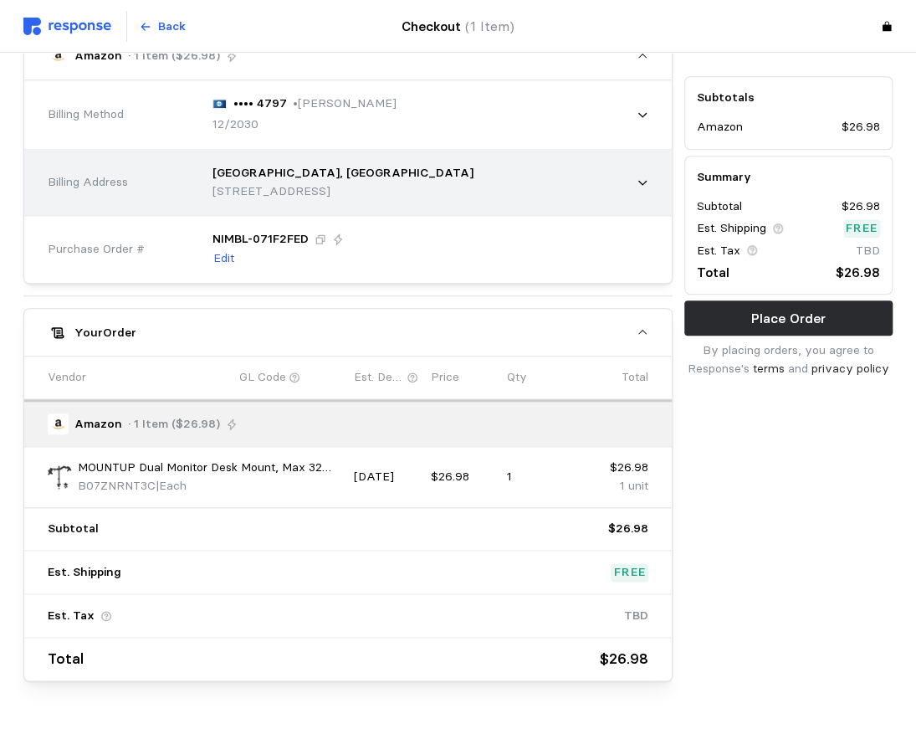
scroll to position [502, 0]
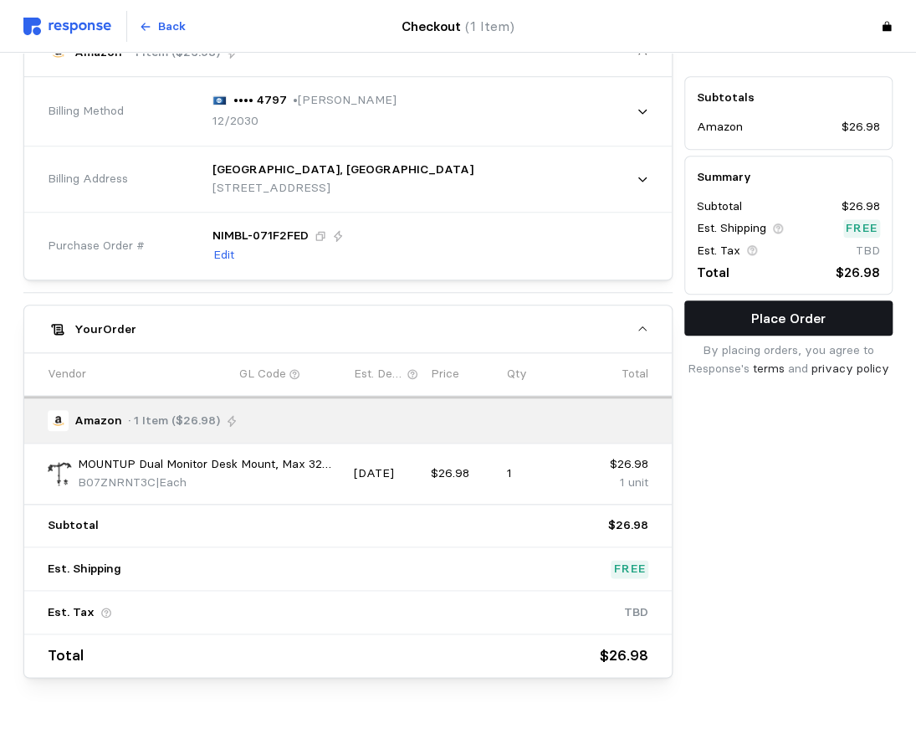
click at [785, 308] on p "Place Order" at bounding box center [788, 318] width 74 height 21
